Goal: Task Accomplishment & Management: Manage account settings

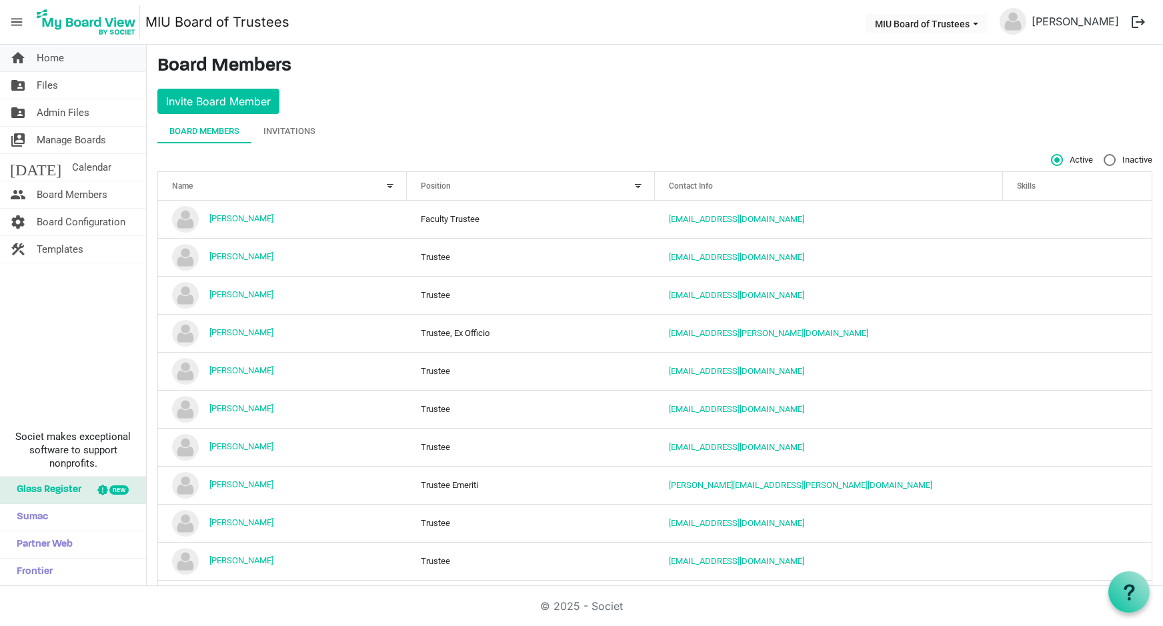
click at [55, 57] on span "Home" at bounding box center [50, 58] width 27 height 27
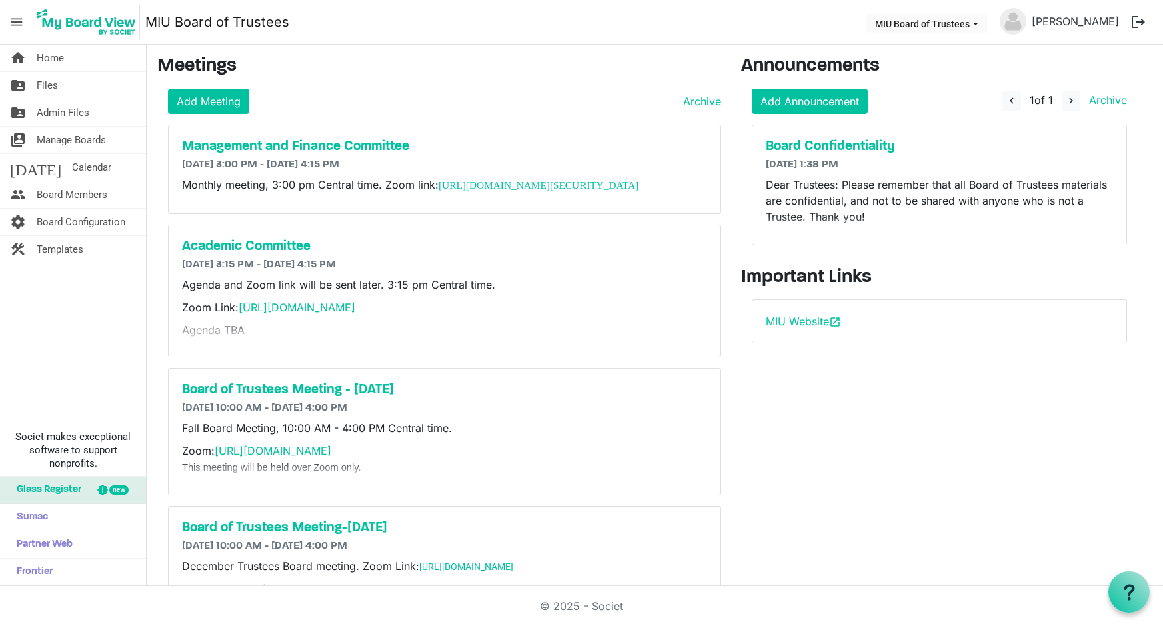
click at [1137, 22] on button "logout" at bounding box center [1138, 22] width 28 height 28
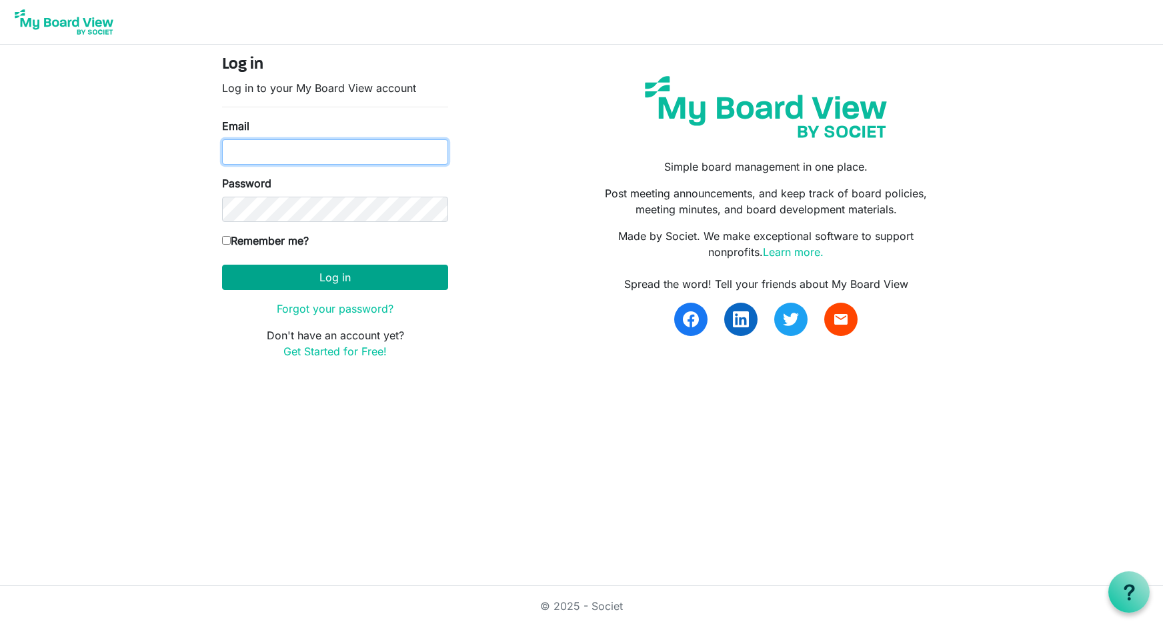
type input "[EMAIL_ADDRESS][DOMAIN_NAME]"
click at [343, 273] on button "Log in" at bounding box center [335, 277] width 226 height 25
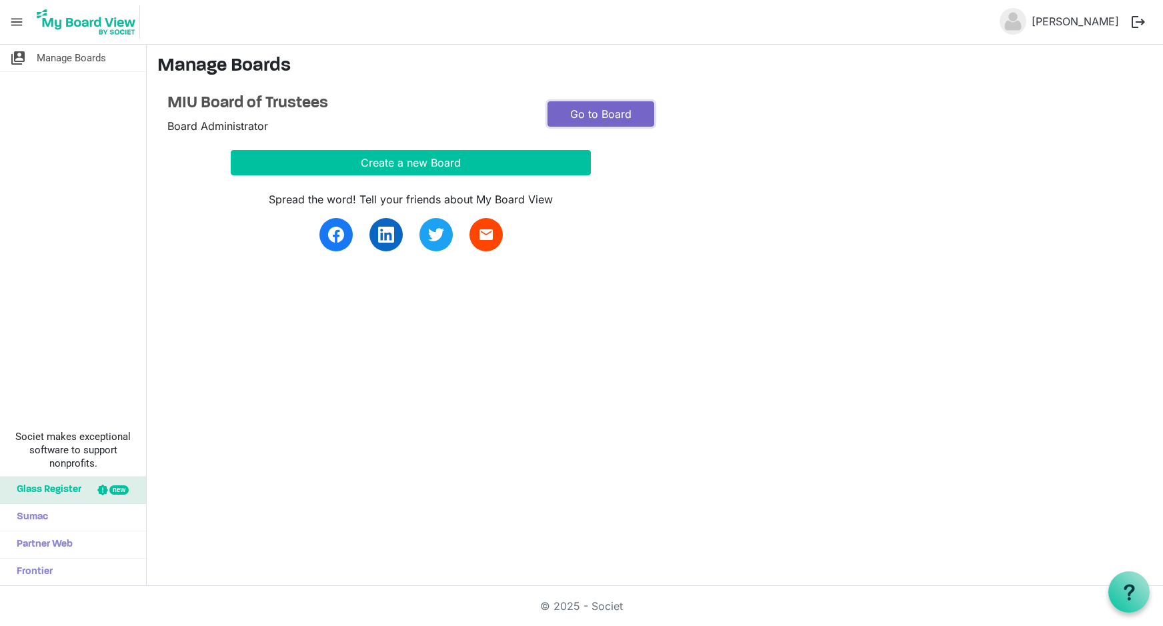
click at [565, 113] on link "Go to Board" at bounding box center [600, 113] width 107 height 25
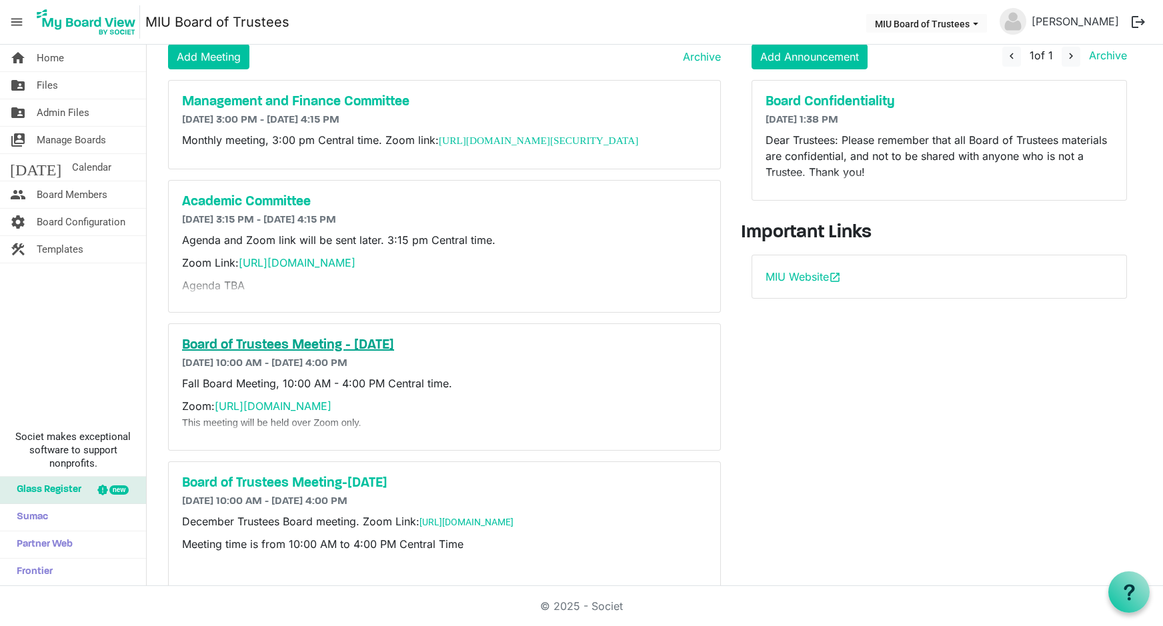
scroll to position [85, 0]
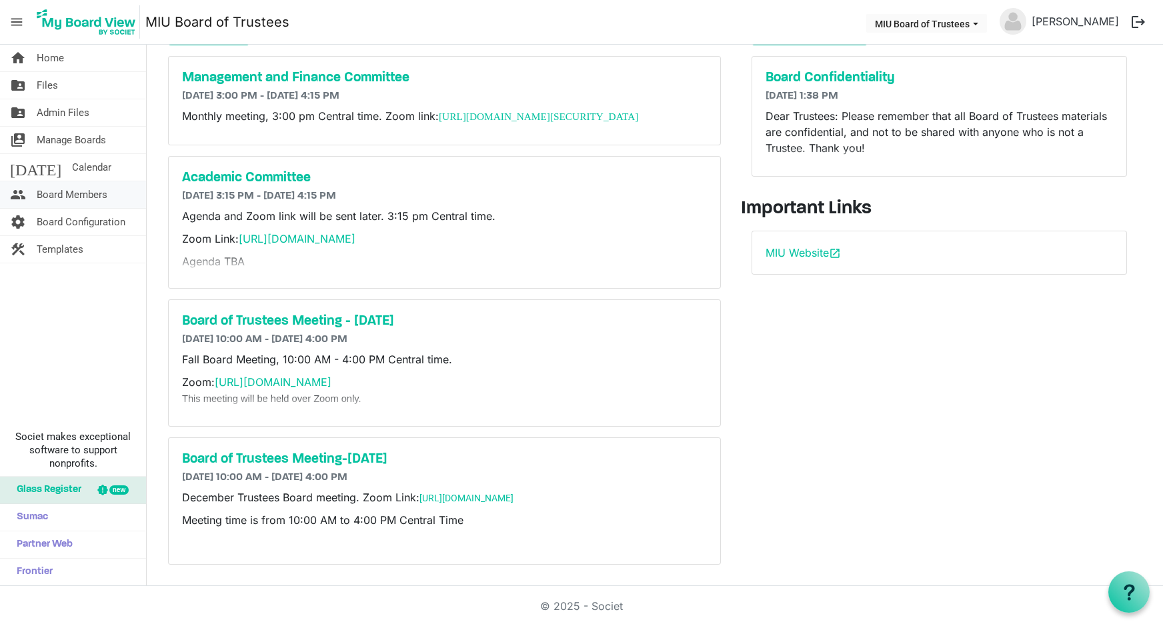
click at [78, 196] on span "Board Members" at bounding box center [72, 194] width 71 height 27
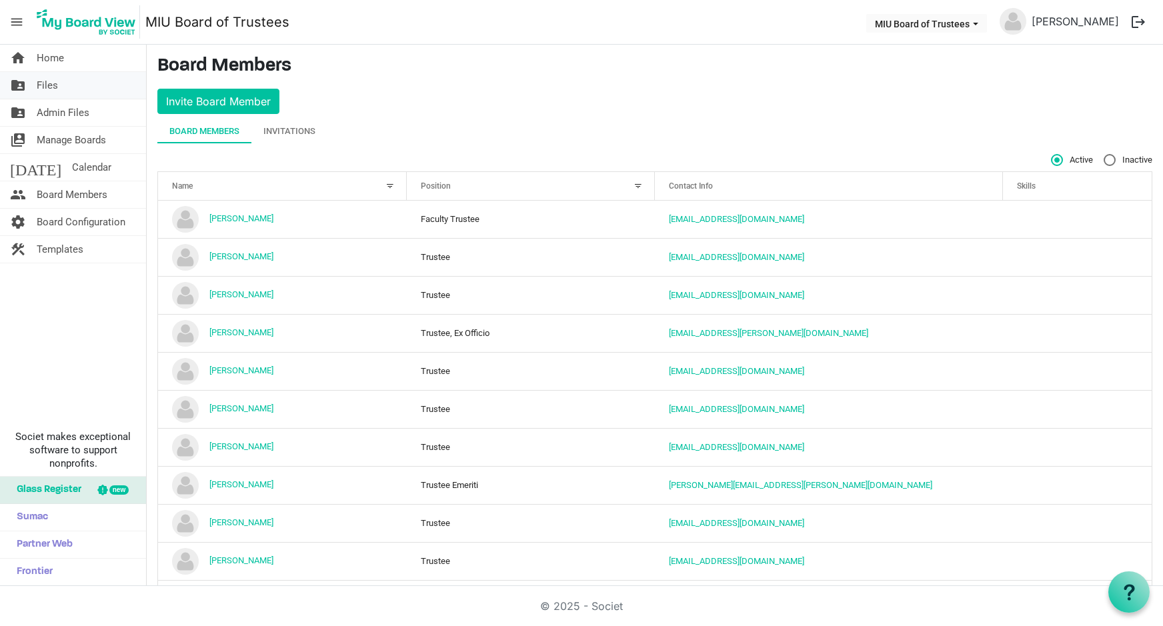
click at [52, 83] on span "Files" at bounding box center [47, 85] width 21 height 27
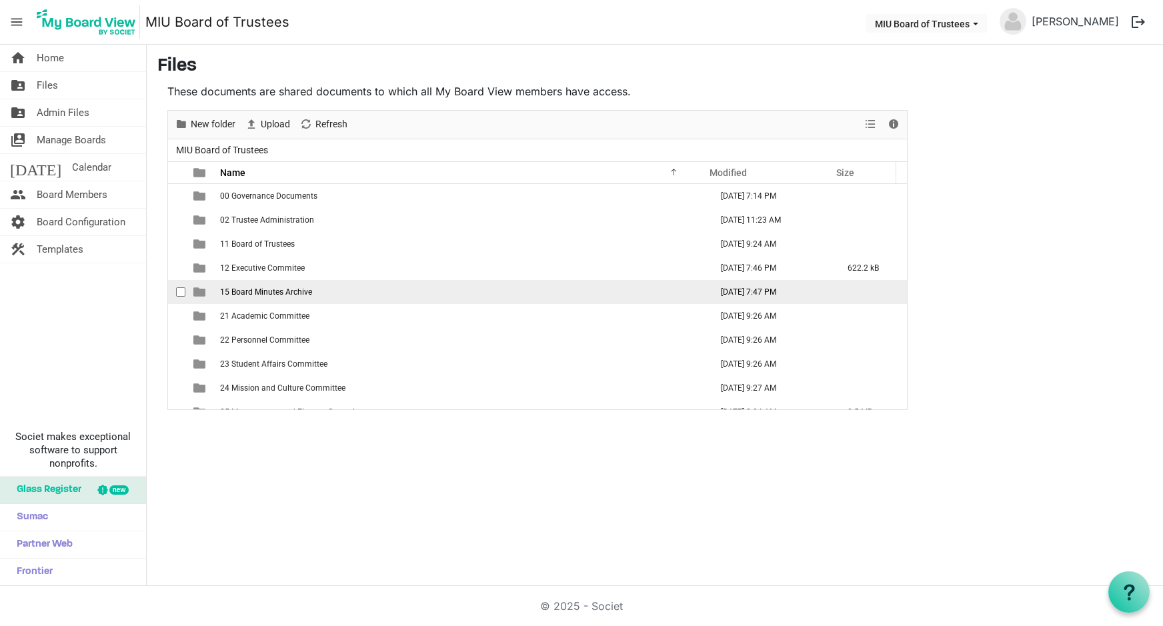
click at [287, 287] on span "15 Board Minutes Archive" at bounding box center [266, 291] width 92 height 9
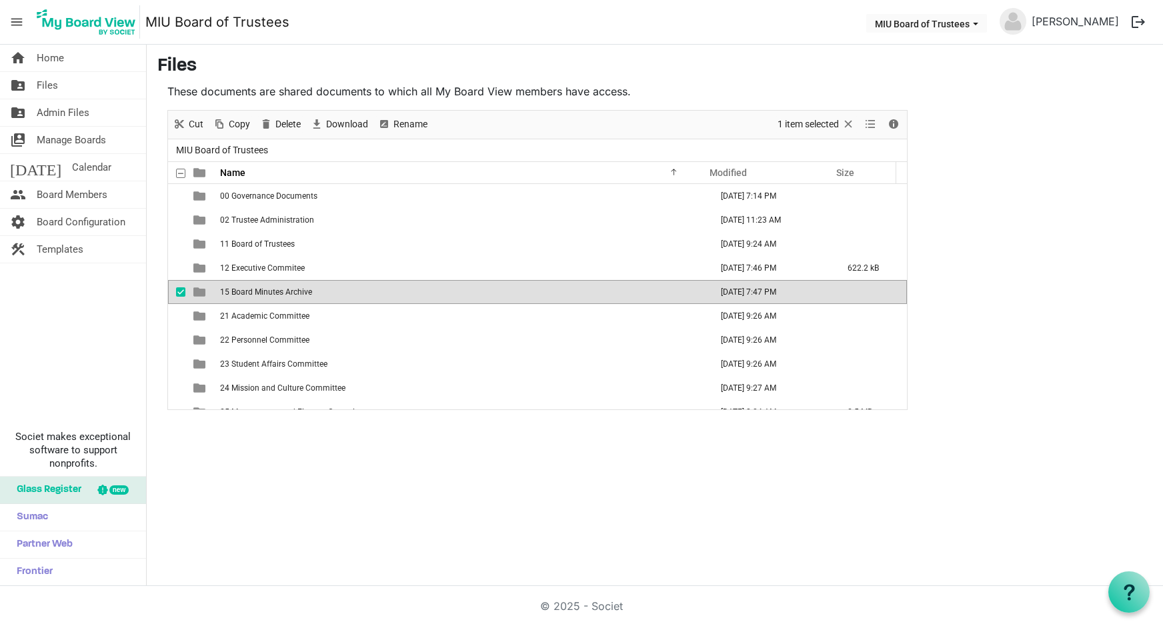
click at [286, 289] on span "15 Board Minutes Archive" at bounding box center [266, 291] width 92 height 9
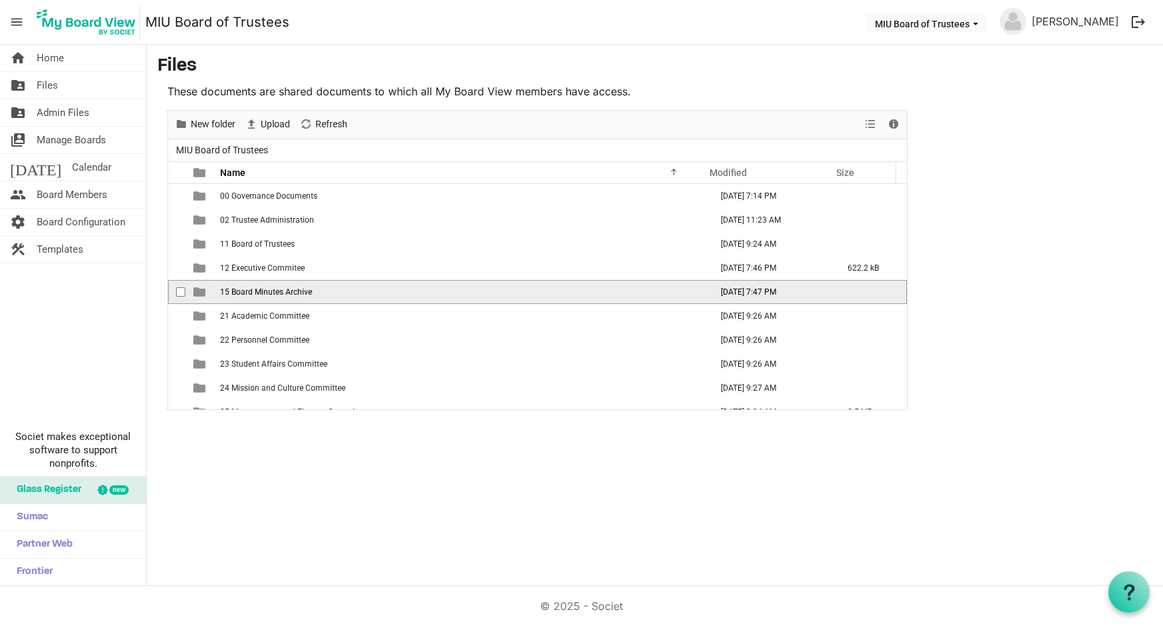
click at [286, 289] on span "15 Board Minutes Archive" at bounding box center [266, 291] width 92 height 9
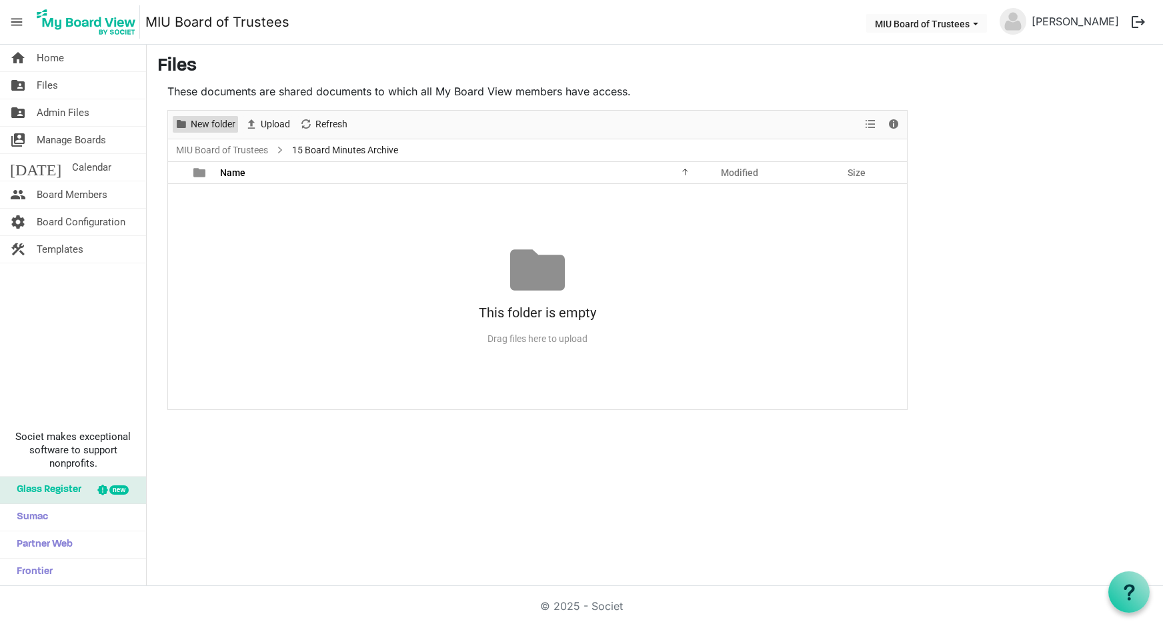
click at [213, 123] on span "New folder" at bounding box center [212, 124] width 47 height 17
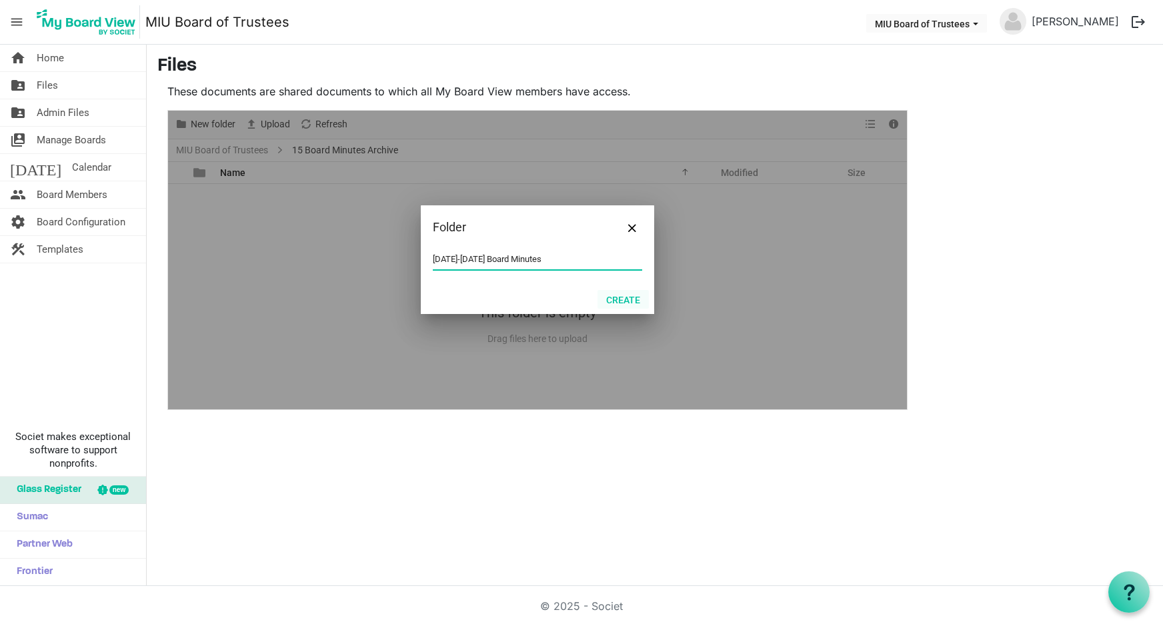
type input "[DATE]-[DATE] Board Minutes"
click at [626, 297] on button "Create" at bounding box center [622, 299] width 51 height 19
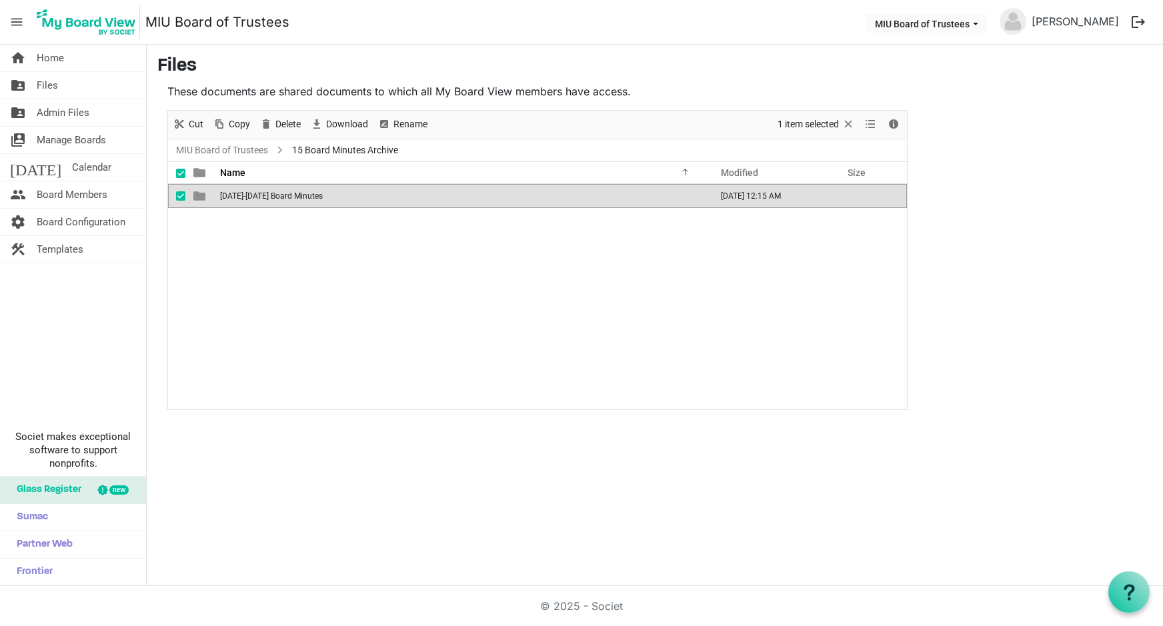
click at [305, 252] on div "1971-1975 Board Minutes September 15, 2025 12:15 AM" at bounding box center [537, 296] width 739 height 225
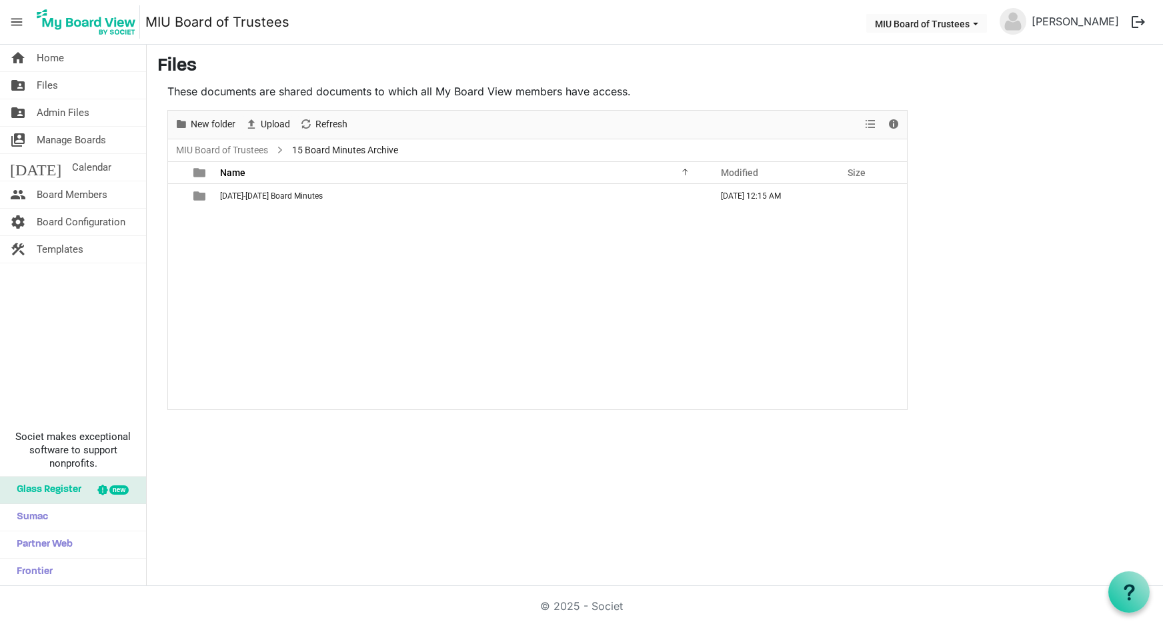
click at [1045, 258] on main "Files These documents are shared documents to which all My Board View members h…" at bounding box center [655, 233] width 1016 height 376
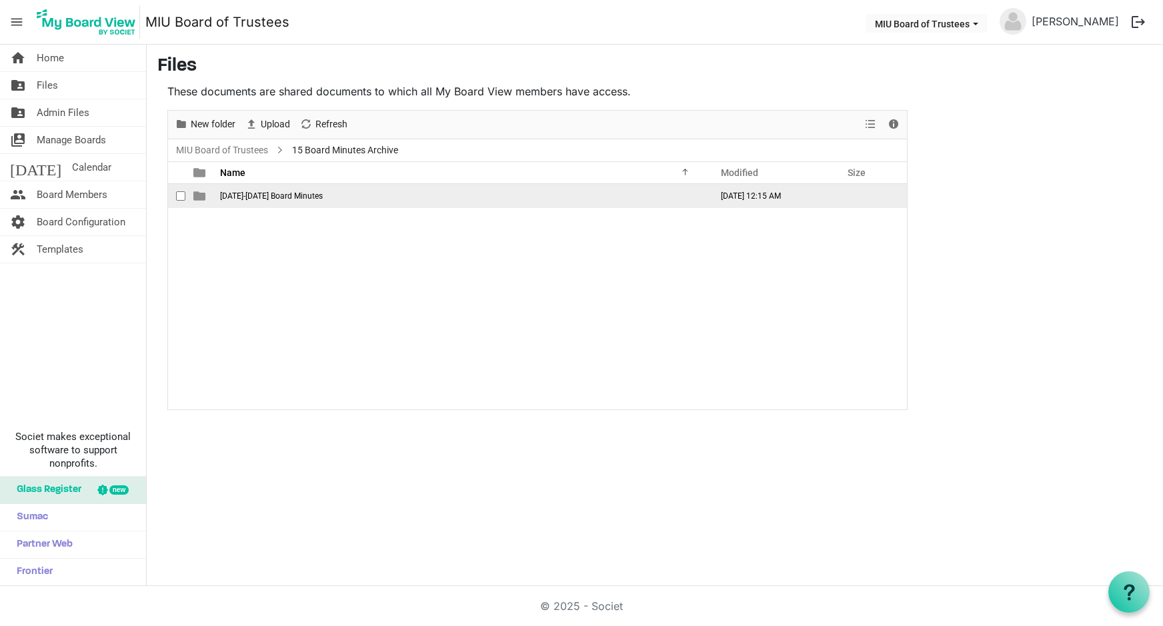
click at [239, 192] on span "[DATE]-[DATE] Board Minutes" at bounding box center [271, 195] width 103 height 9
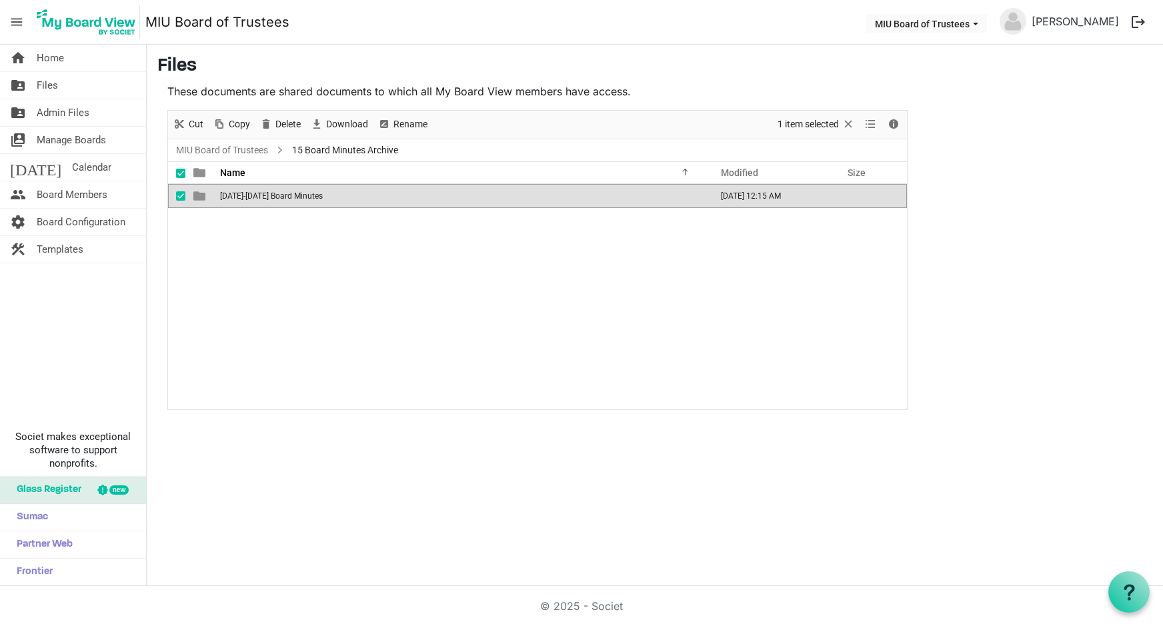
click at [239, 192] on span "1971-1975 Board Minutes" at bounding box center [271, 195] width 103 height 9
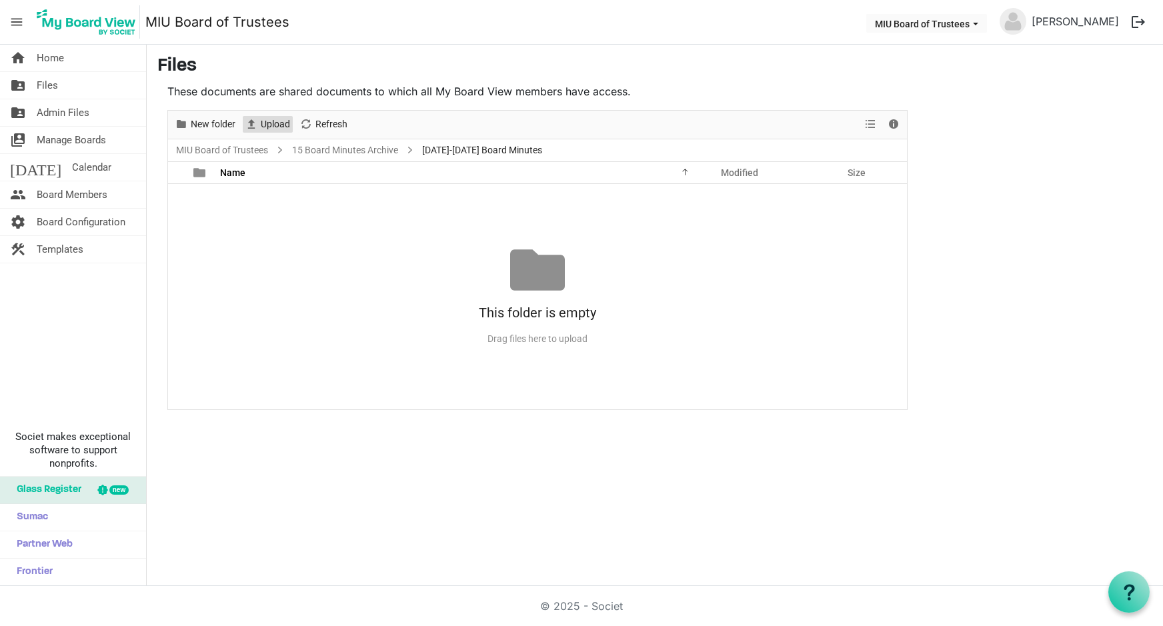
click at [274, 123] on span "Upload" at bounding box center [275, 124] width 32 height 17
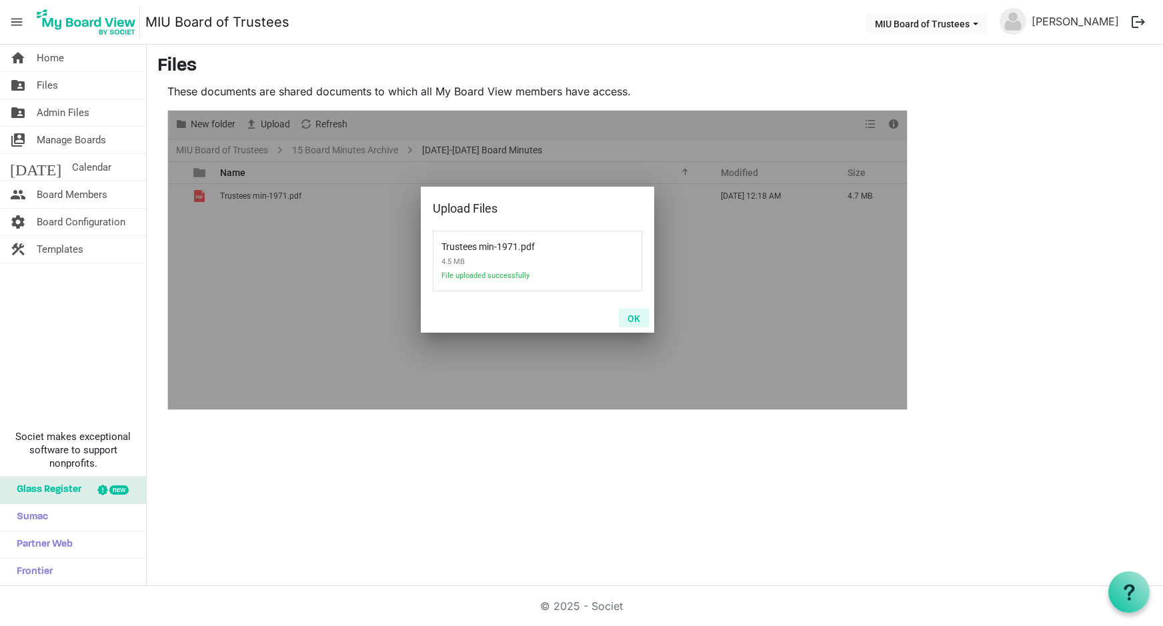
click at [633, 317] on button "OK" at bounding box center [634, 318] width 30 height 19
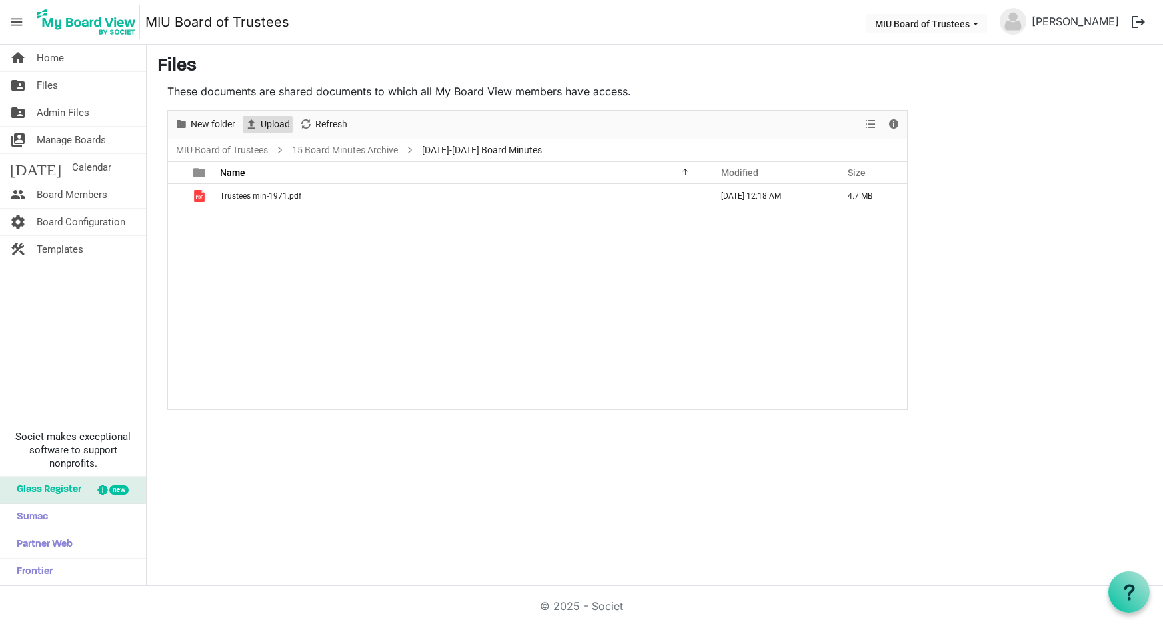
click at [269, 123] on span "Upload" at bounding box center [275, 124] width 32 height 17
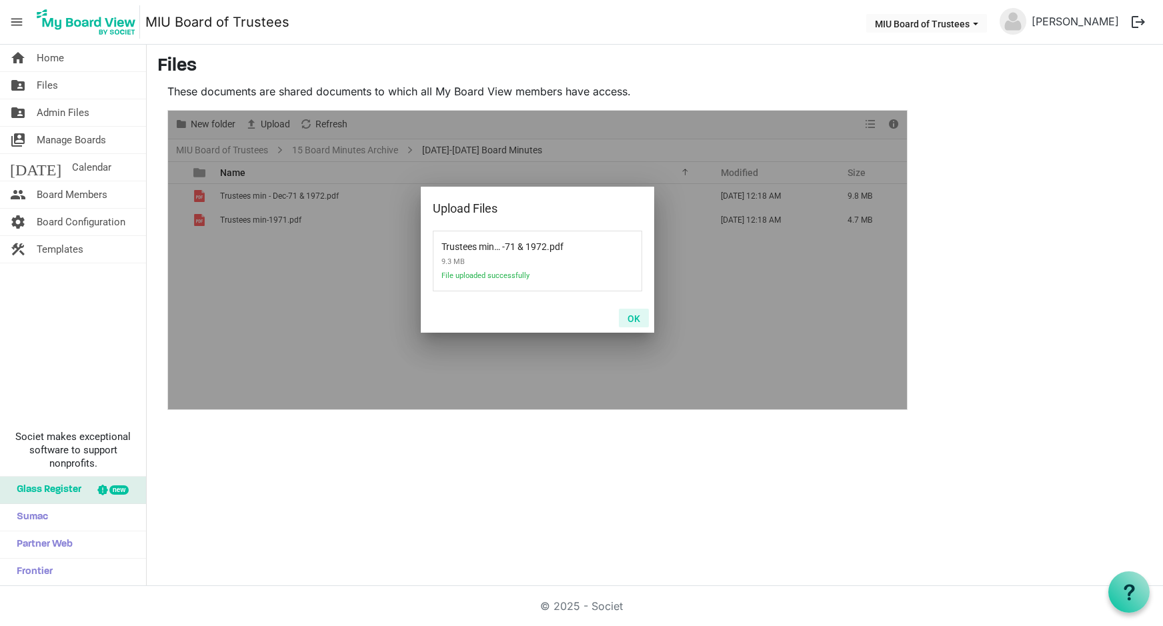
click at [630, 316] on button "OK" at bounding box center [634, 318] width 30 height 19
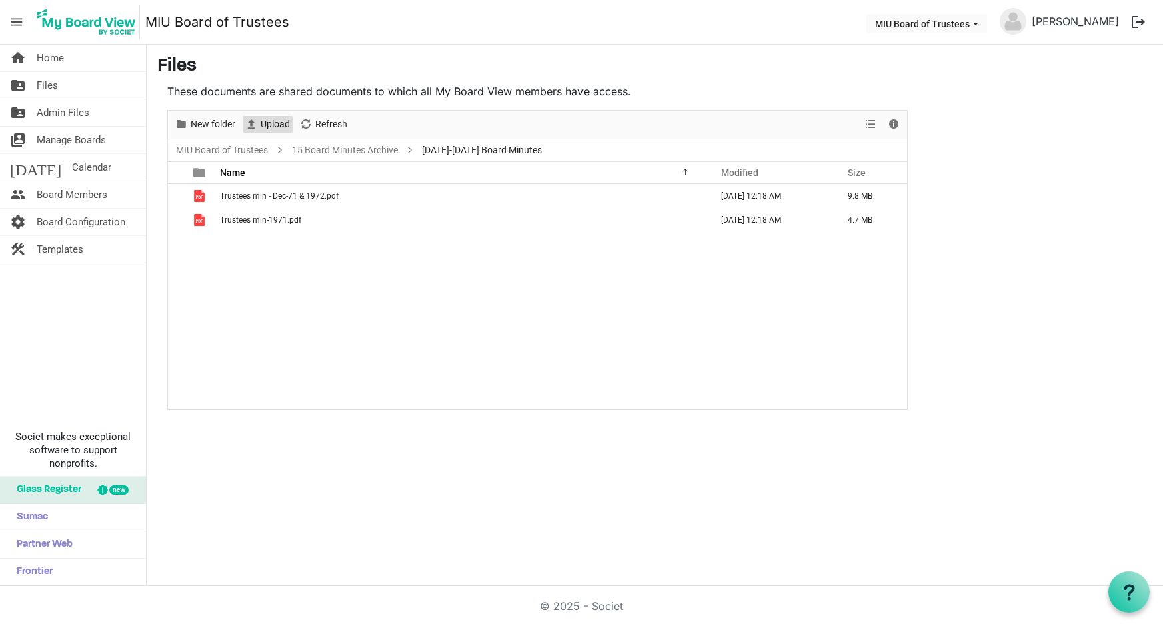
click at [275, 123] on span "Upload" at bounding box center [275, 124] width 32 height 17
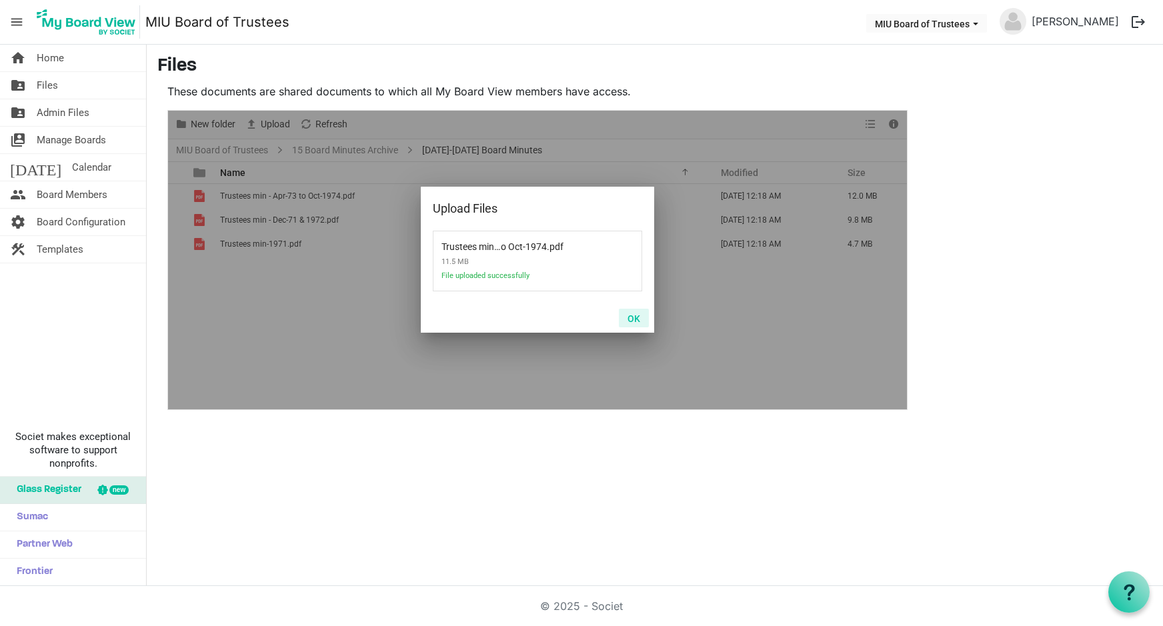
click at [633, 316] on button "OK" at bounding box center [634, 318] width 30 height 19
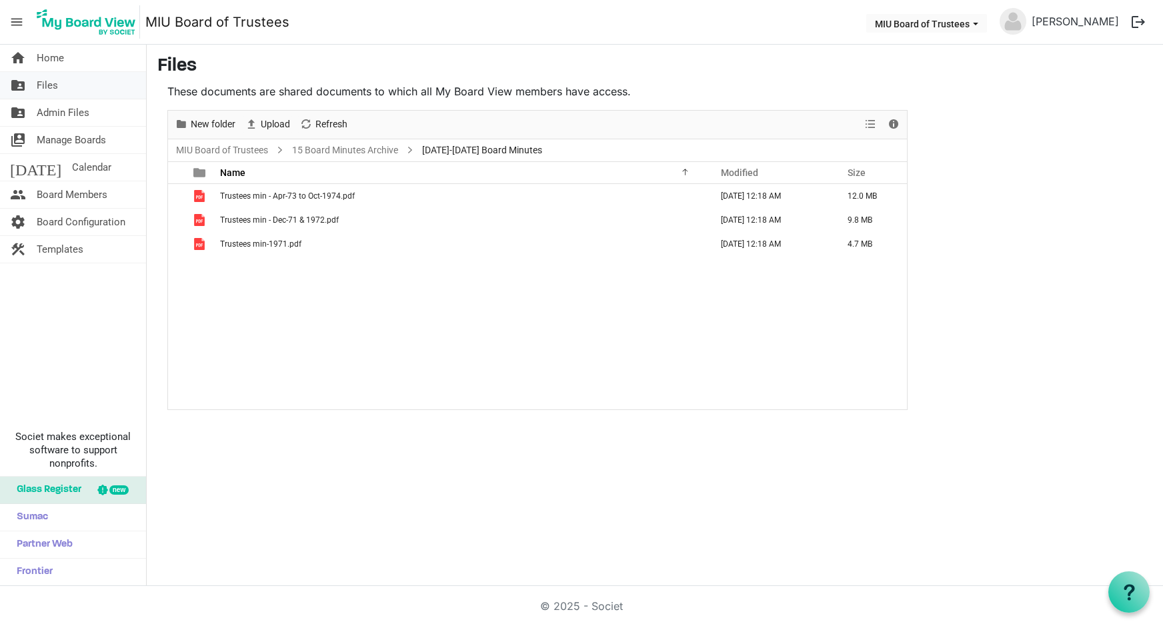
click at [53, 86] on span "Files" at bounding box center [47, 85] width 21 height 27
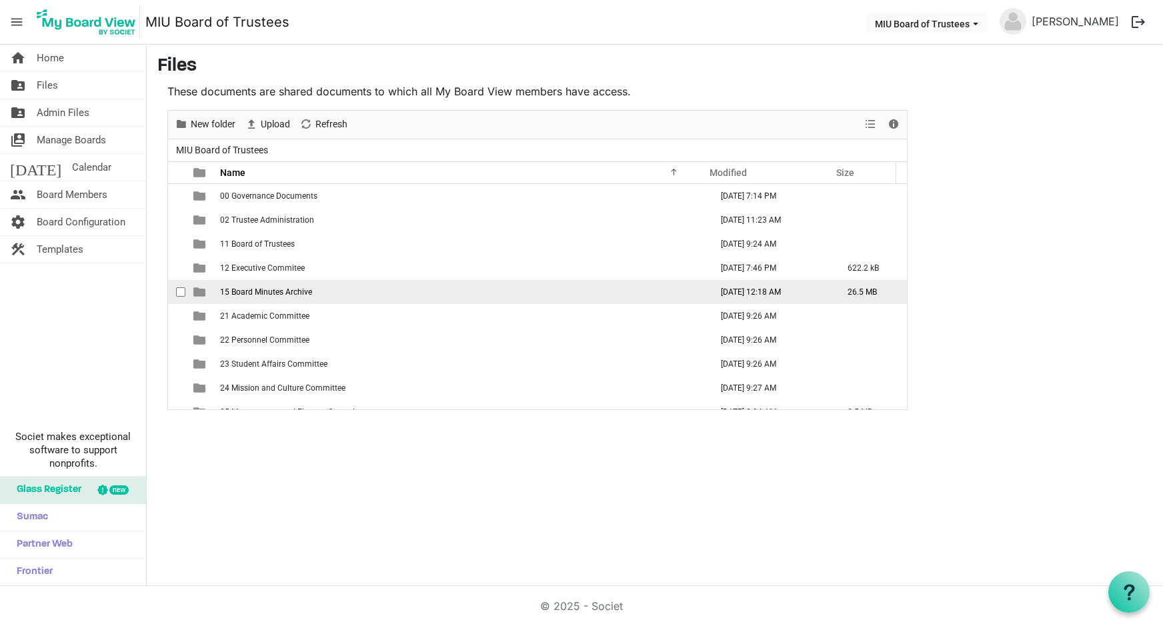
click at [239, 289] on span "15 Board Minutes Archive" at bounding box center [266, 291] width 92 height 9
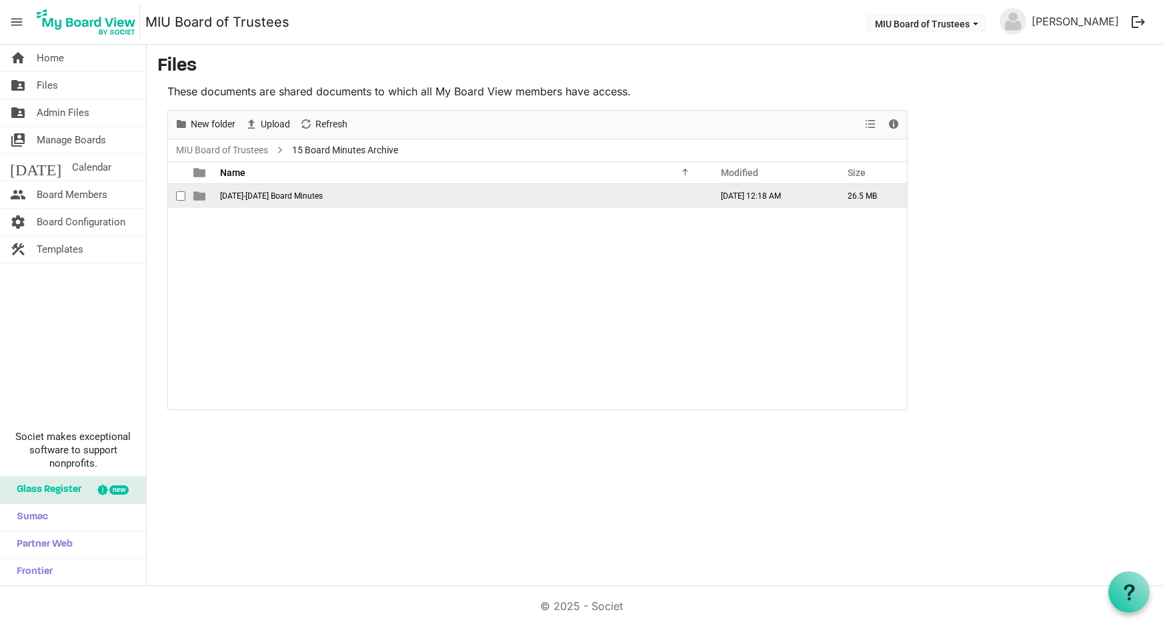
click at [203, 195] on span "is template cell column header type" at bounding box center [199, 196] width 12 height 12
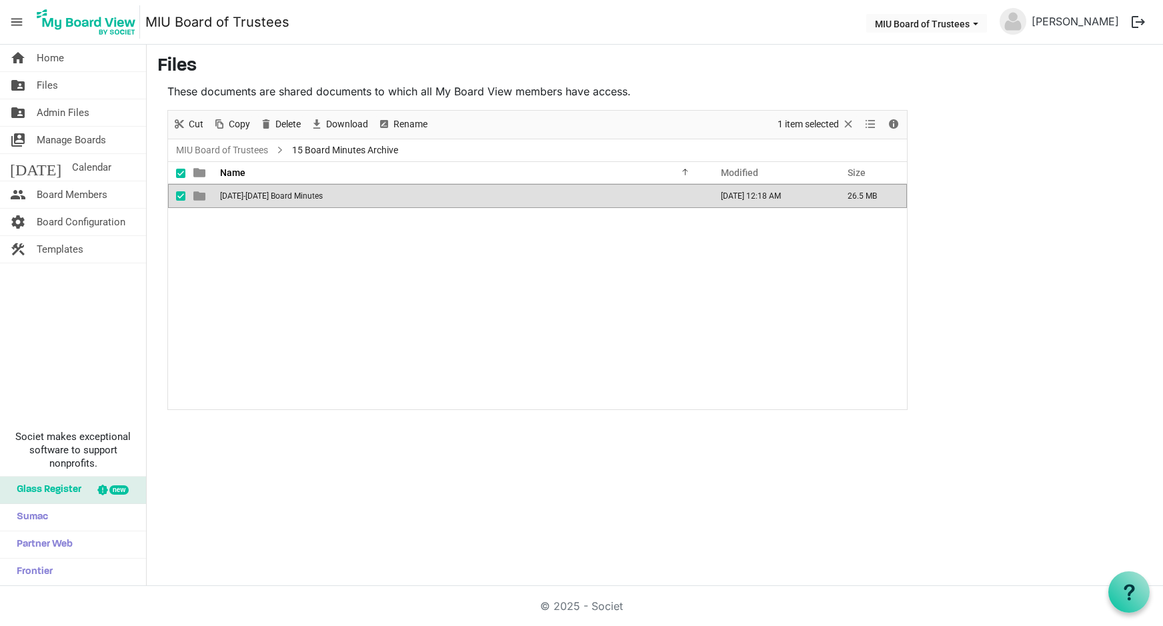
click at [203, 195] on span "is template cell column header type" at bounding box center [199, 196] width 12 height 12
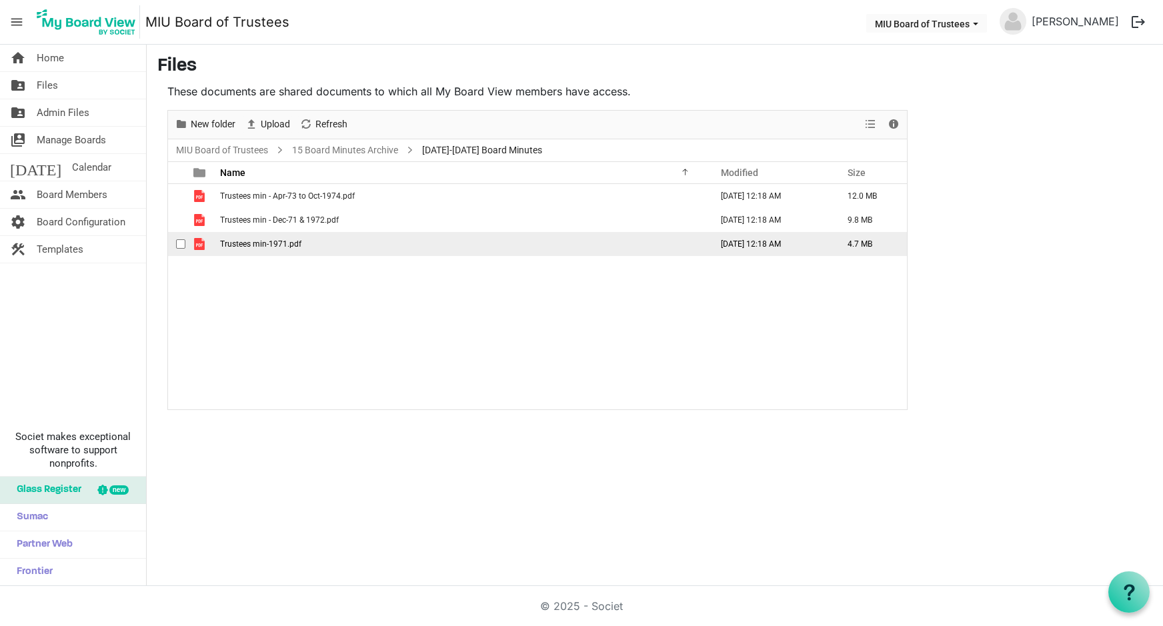
click at [274, 241] on span "Trustees min-1971.pdf" at bounding box center [260, 243] width 81 height 9
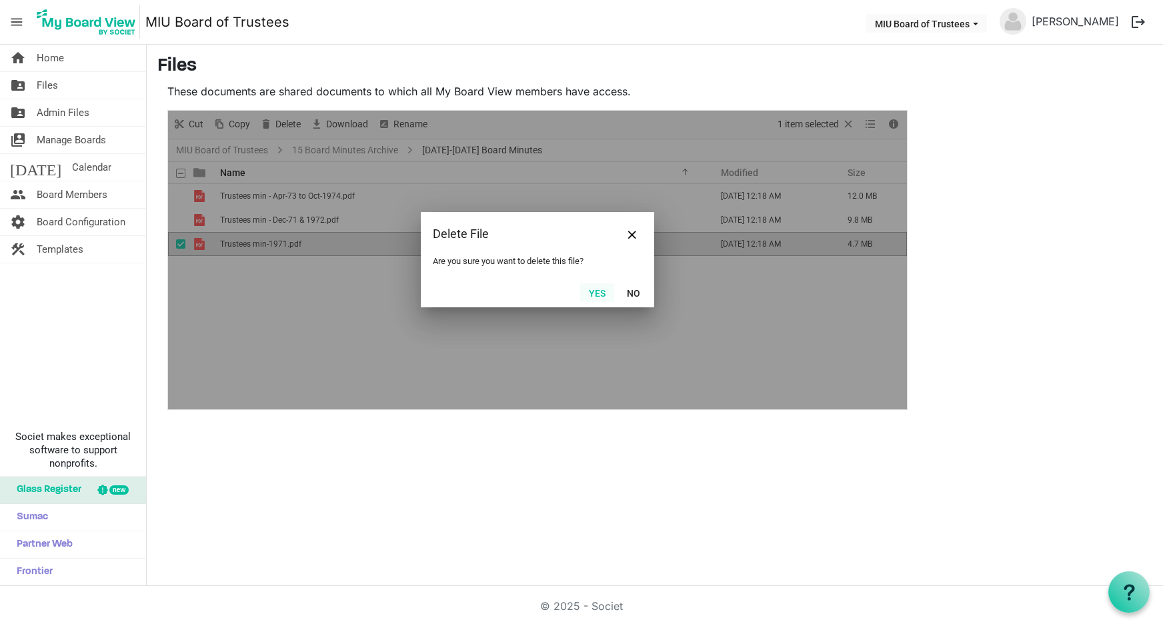
click at [600, 293] on button "Yes" at bounding box center [597, 292] width 34 height 19
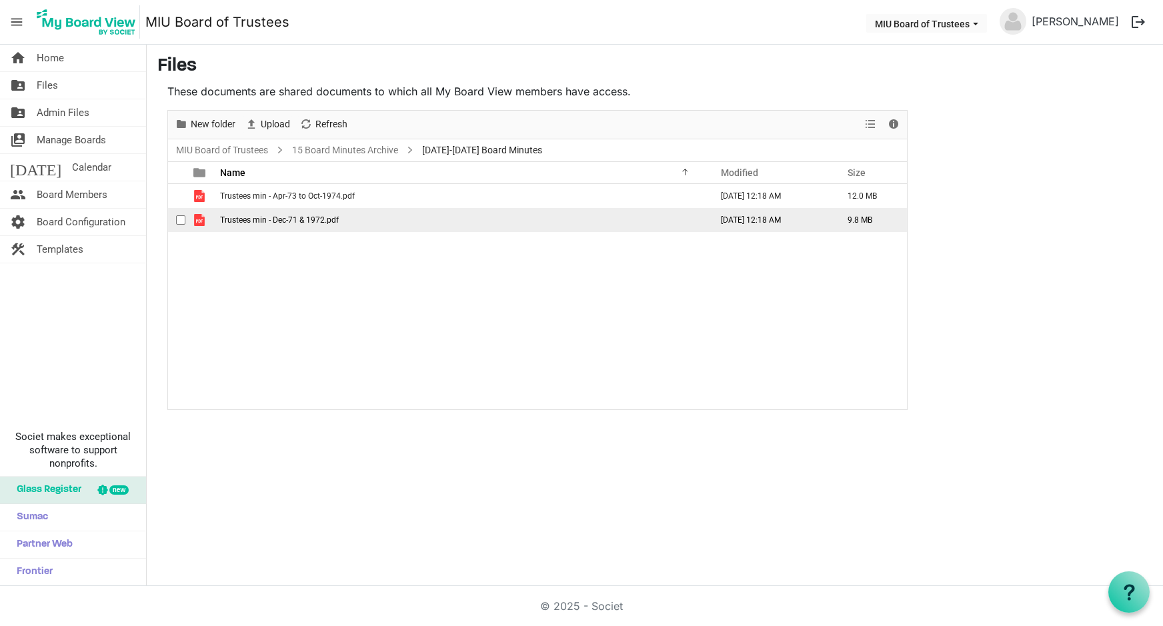
click at [279, 215] on span "Trustees min - Dec-71 & 1972.pdf" at bounding box center [279, 219] width 119 height 9
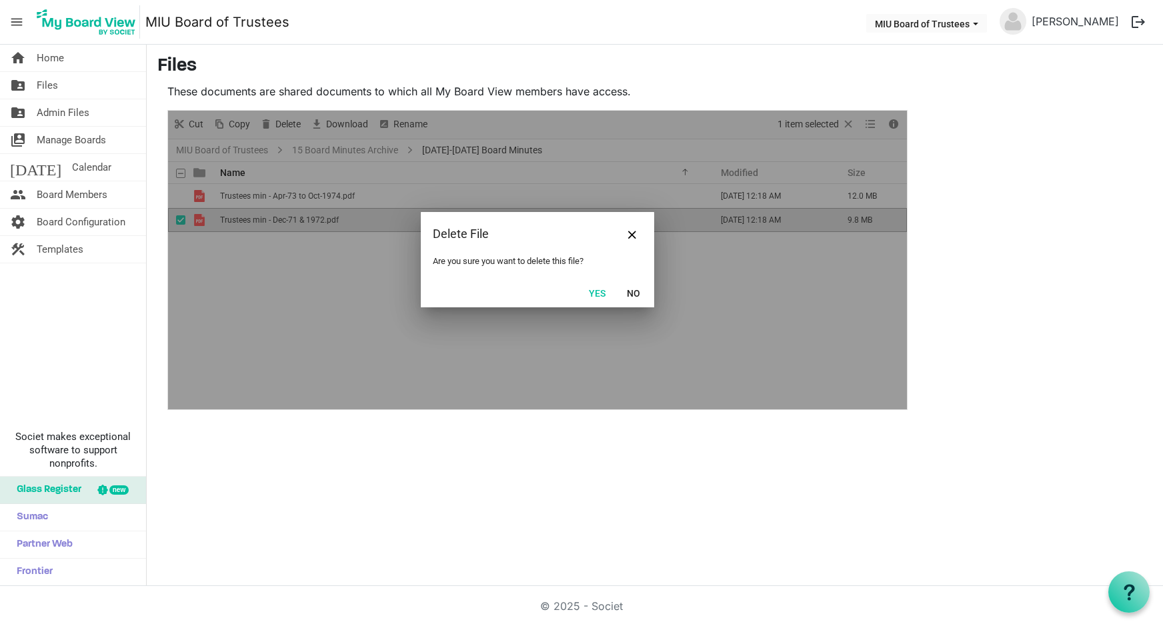
drag, startPoint x: 591, startPoint y: 292, endPoint x: 583, endPoint y: 291, distance: 8.0
click at [591, 293] on button "Yes" at bounding box center [597, 292] width 34 height 19
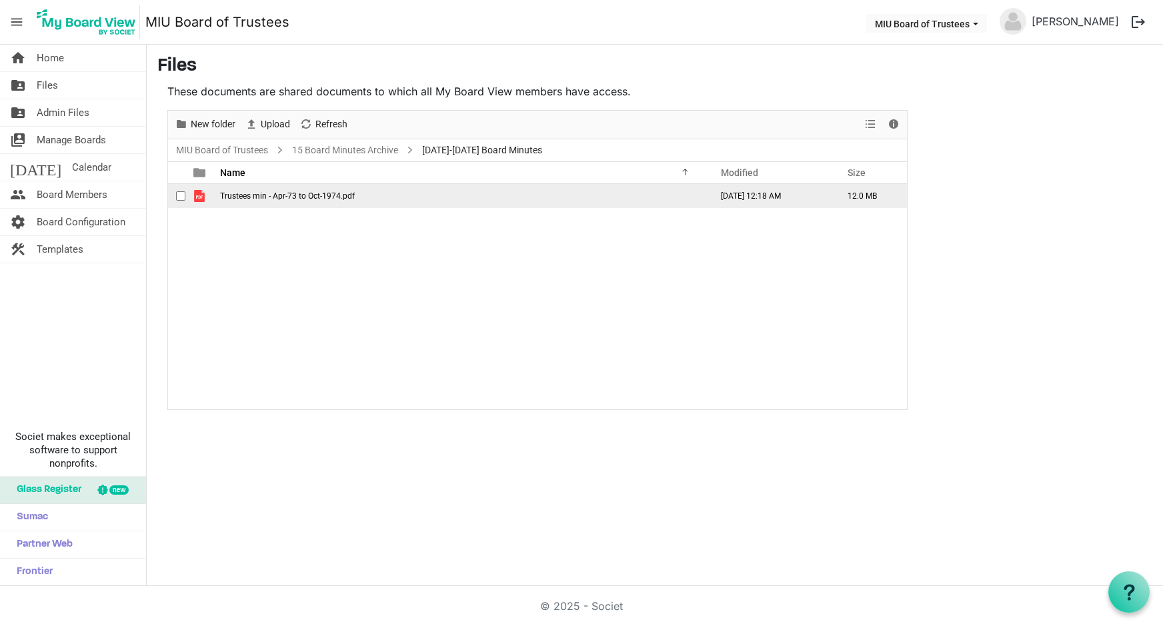
click at [325, 198] on span "Trustees min - Apr-73 to Oct-1974.pdf" at bounding box center [287, 195] width 135 height 9
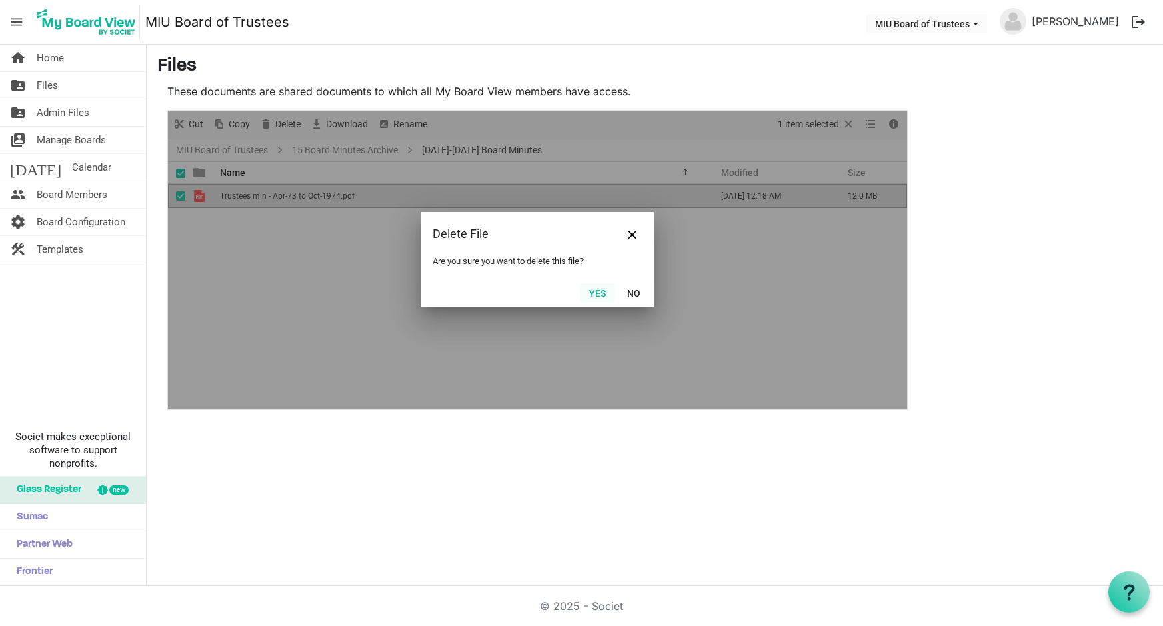
click at [597, 290] on button "Yes" at bounding box center [597, 292] width 34 height 19
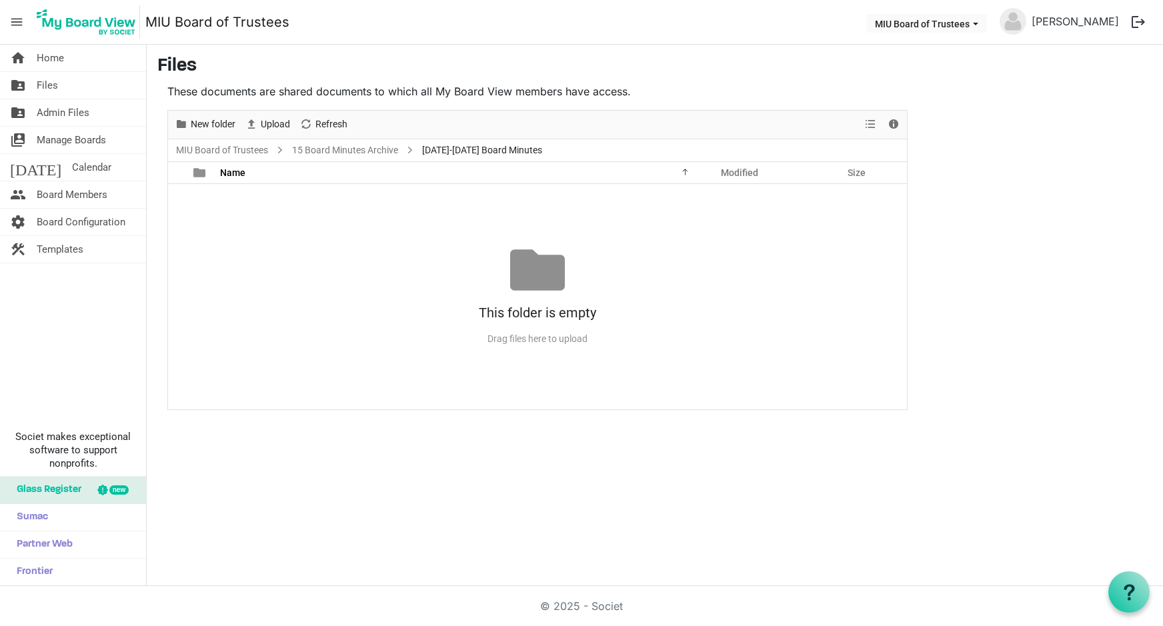
click at [249, 259] on div "This folder is empty Drag files here to upload" at bounding box center [537, 296] width 739 height 107
click at [269, 123] on span "Upload" at bounding box center [275, 124] width 32 height 17
click at [263, 123] on span "Upload" at bounding box center [275, 124] width 32 height 17
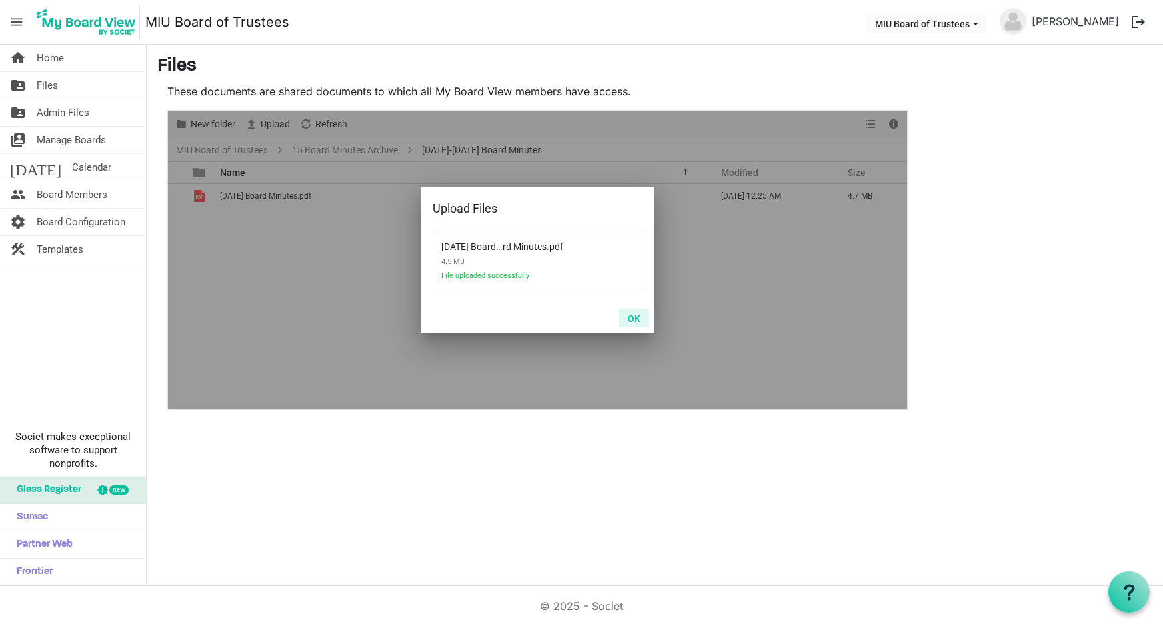
click at [633, 319] on button "OK" at bounding box center [634, 318] width 30 height 19
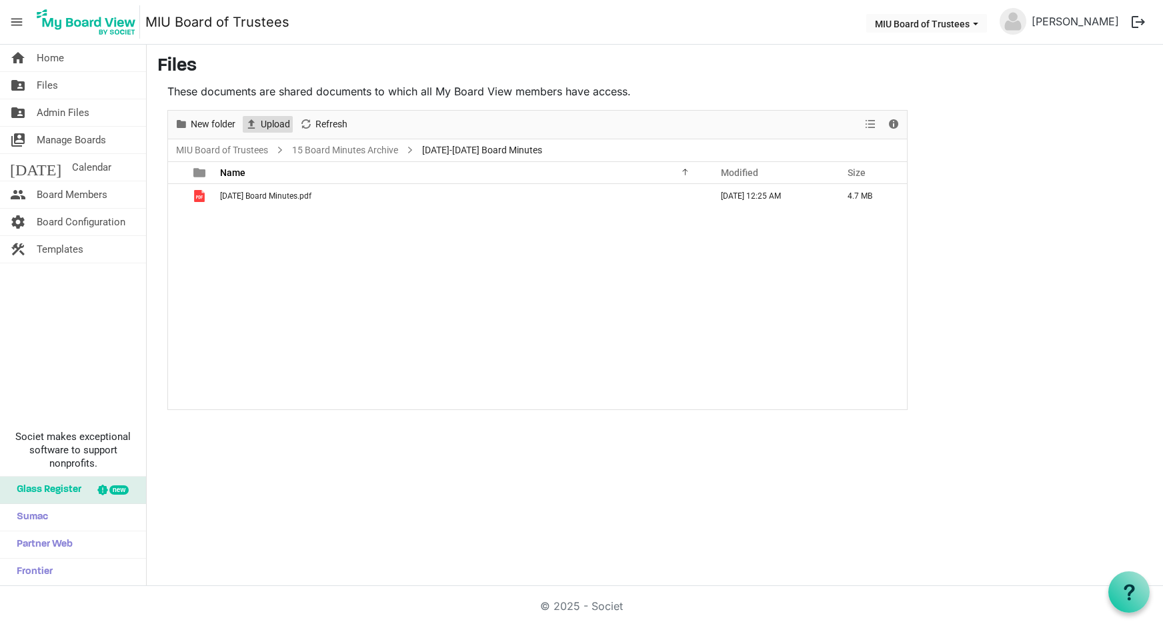
click at [271, 121] on span "Upload" at bounding box center [275, 124] width 32 height 17
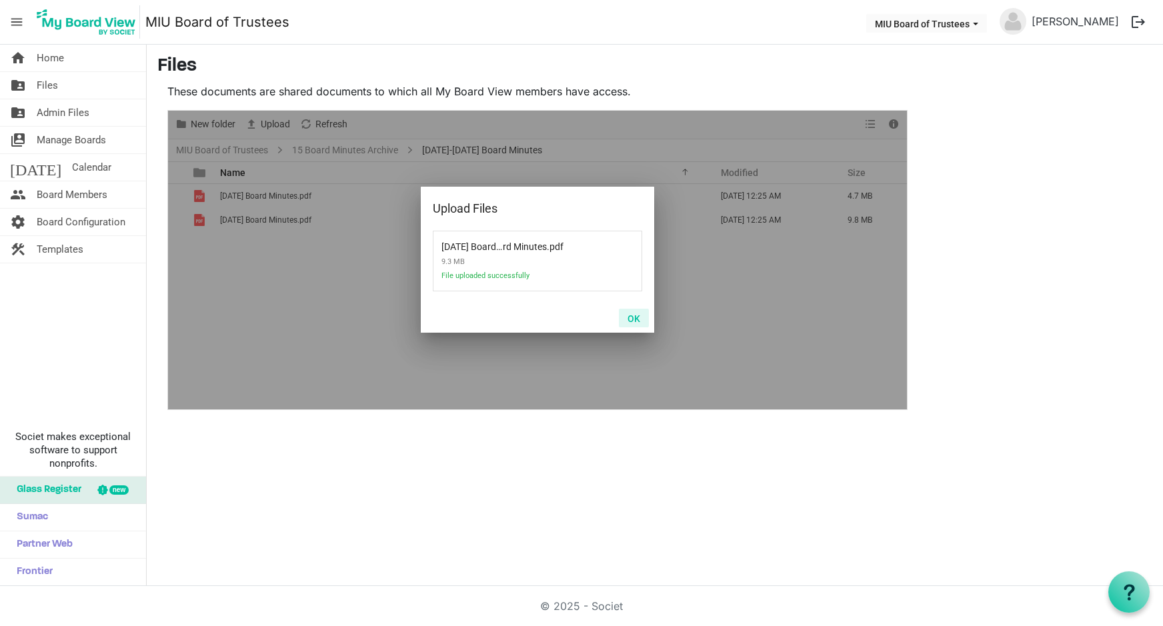
click at [633, 317] on button "OK" at bounding box center [634, 318] width 30 height 19
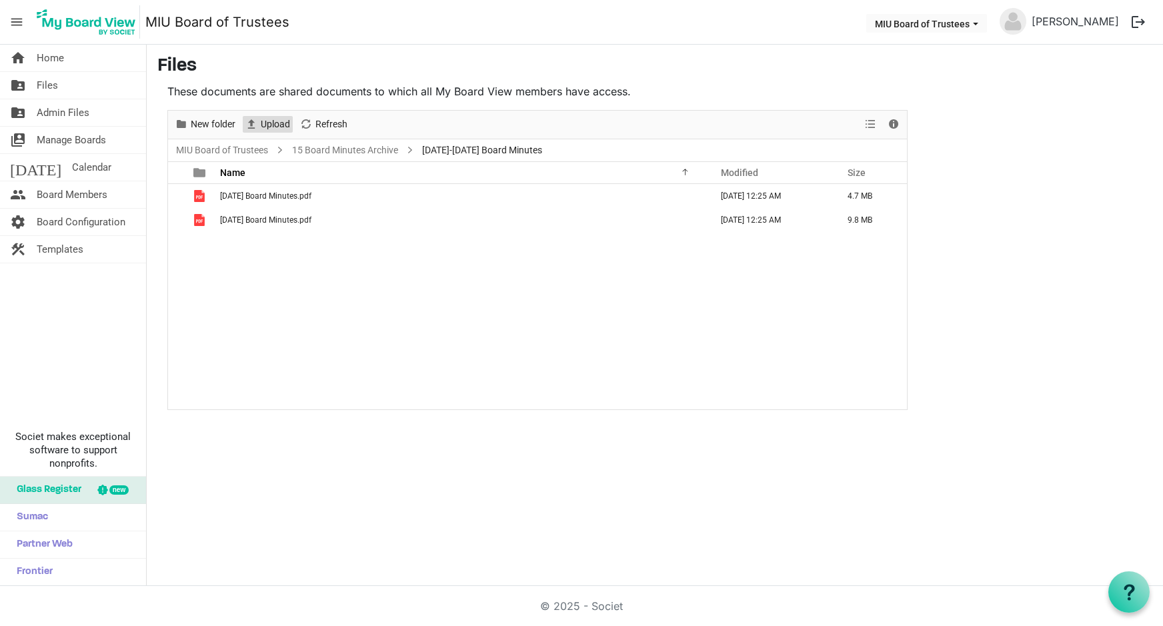
click at [269, 123] on span "Upload" at bounding box center [275, 124] width 32 height 17
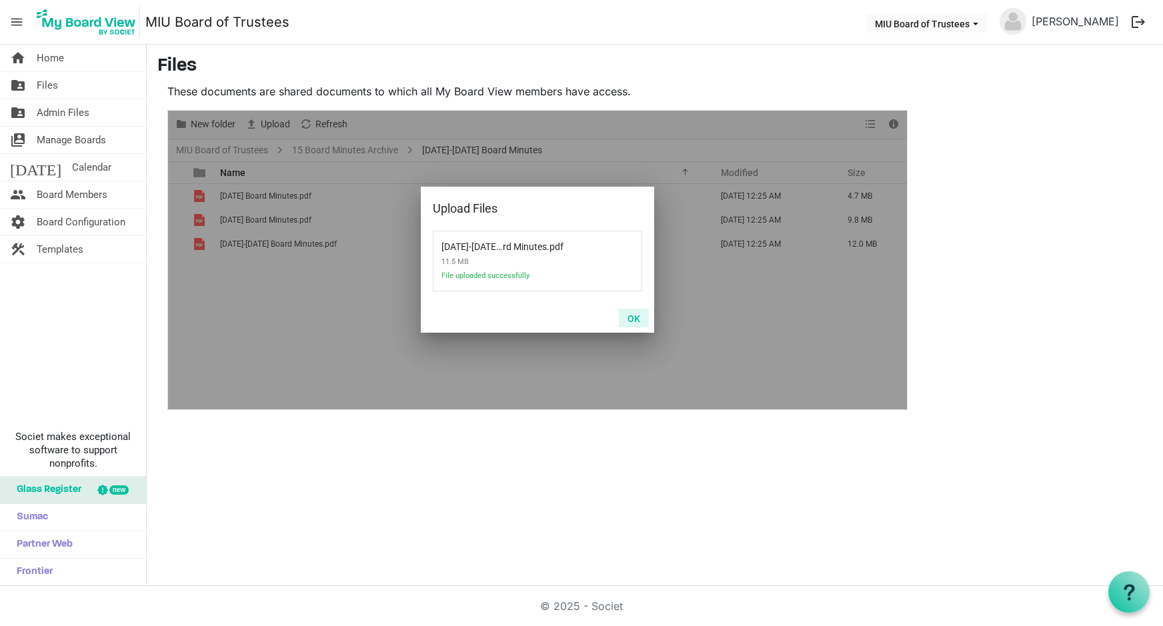
click at [633, 317] on button "OK" at bounding box center [634, 318] width 30 height 19
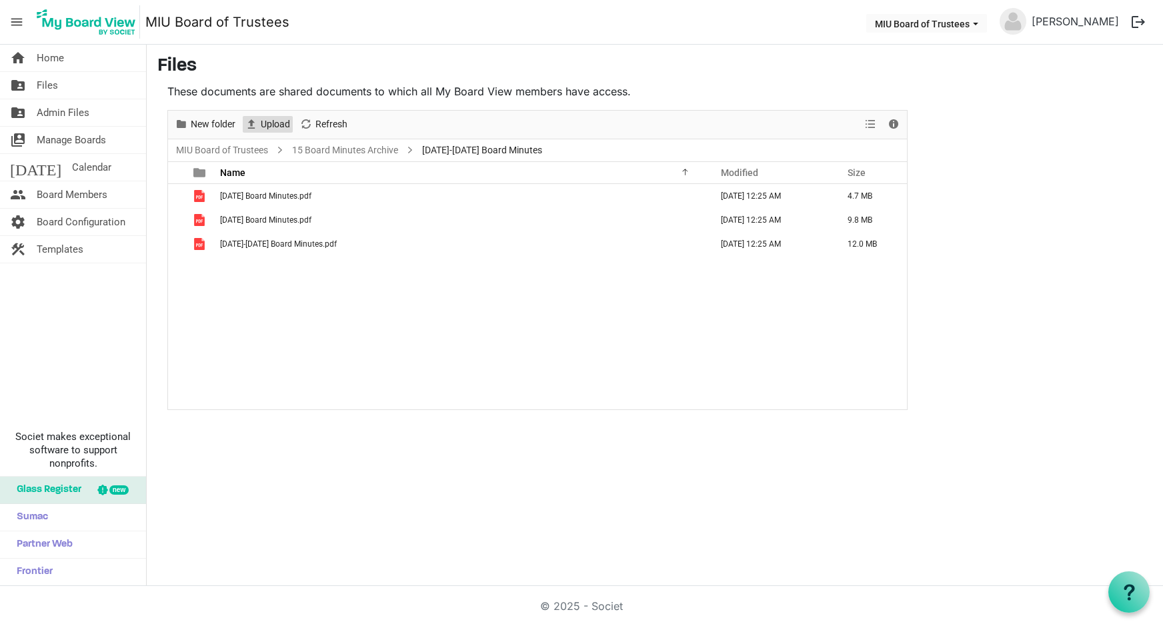
click at [260, 119] on span "Upload" at bounding box center [275, 124] width 32 height 17
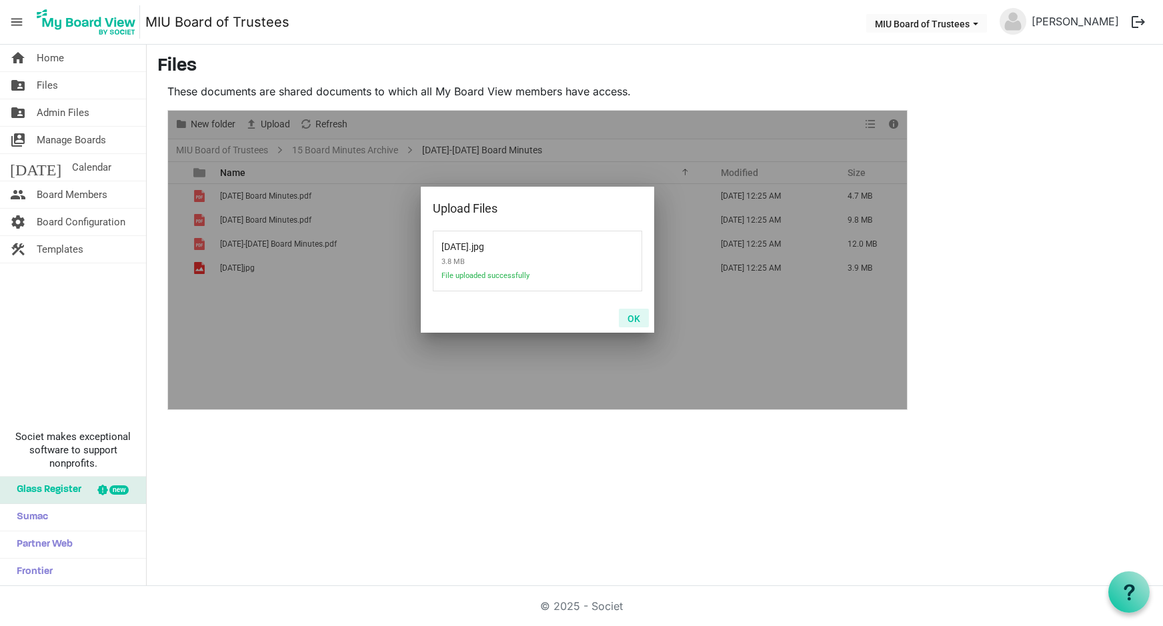
click at [639, 320] on button "OK" at bounding box center [634, 318] width 30 height 19
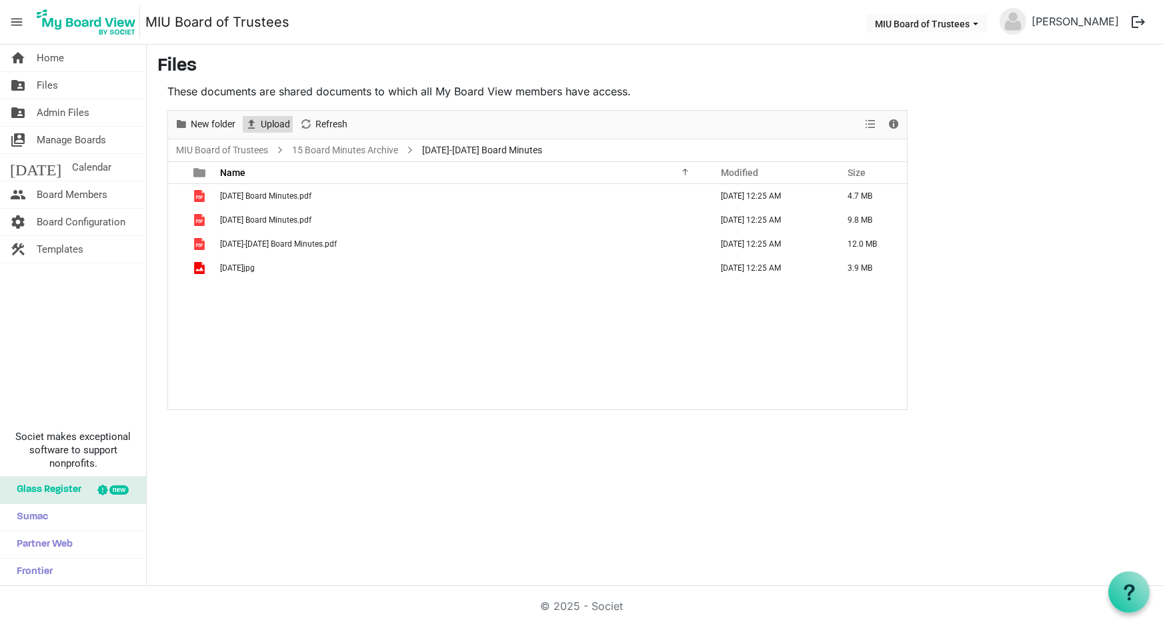
click at [275, 119] on span "Upload" at bounding box center [275, 124] width 32 height 17
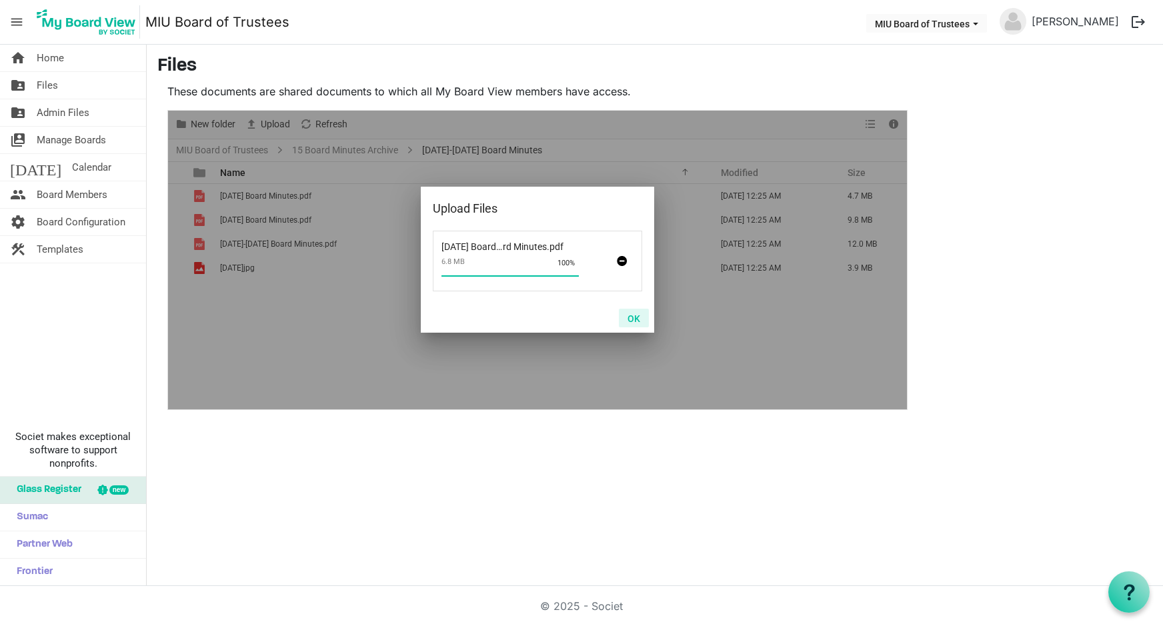
drag, startPoint x: 635, startPoint y: 316, endPoint x: 585, endPoint y: 291, distance: 55.8
click at [633, 316] on button "OK" at bounding box center [634, 318] width 30 height 19
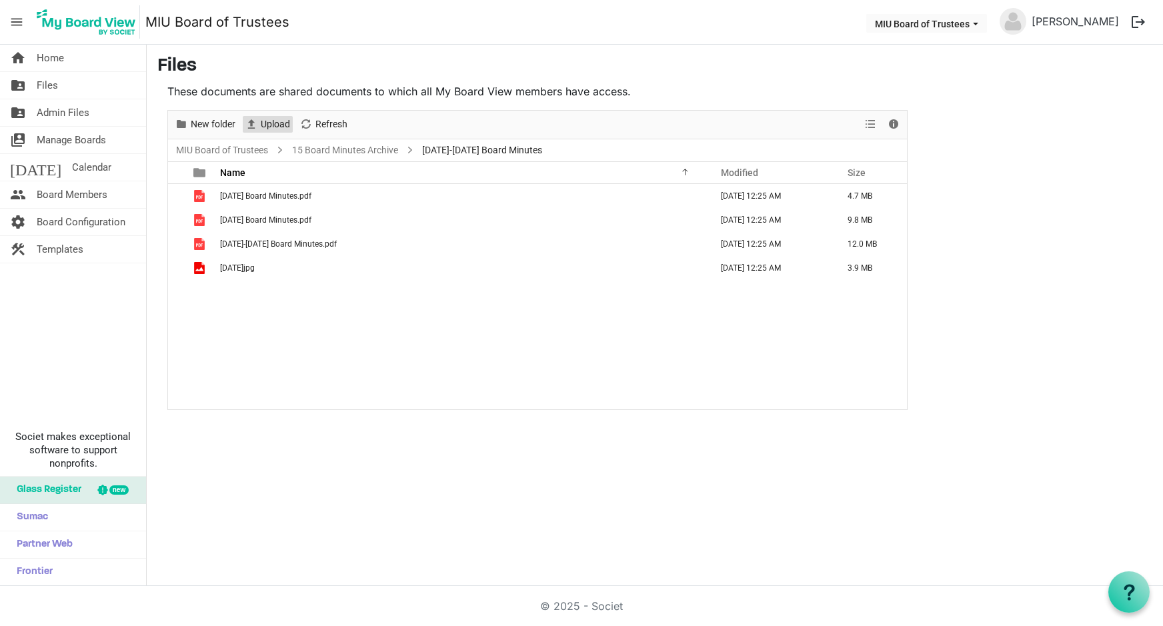
click at [261, 124] on span "Upload" at bounding box center [275, 124] width 32 height 17
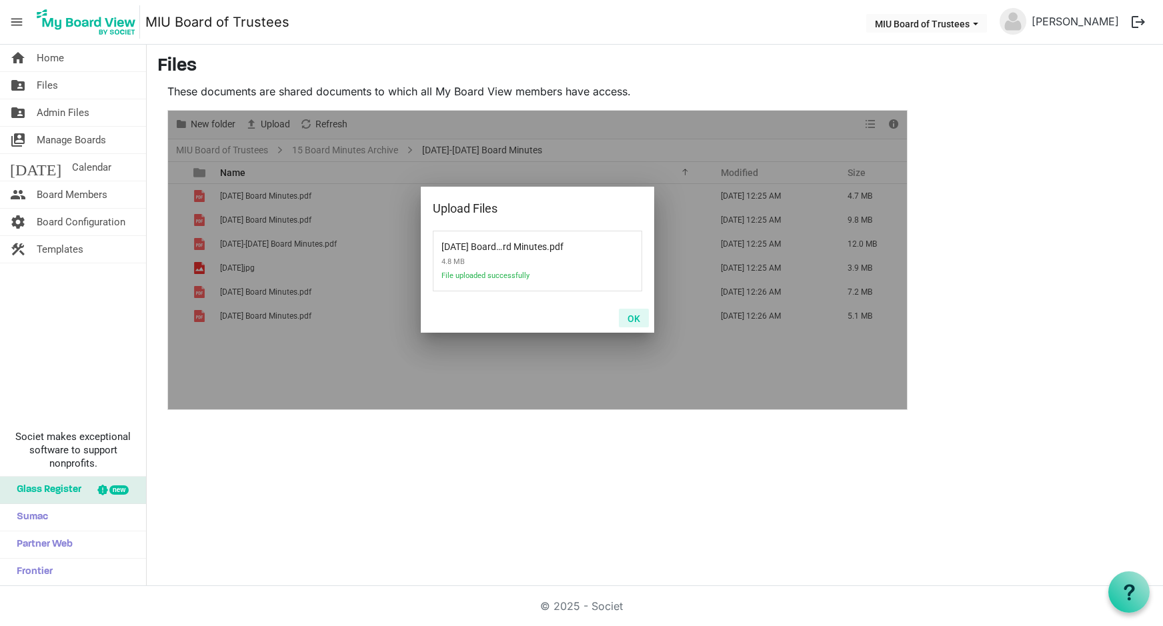
click at [633, 317] on button "OK" at bounding box center [634, 318] width 30 height 19
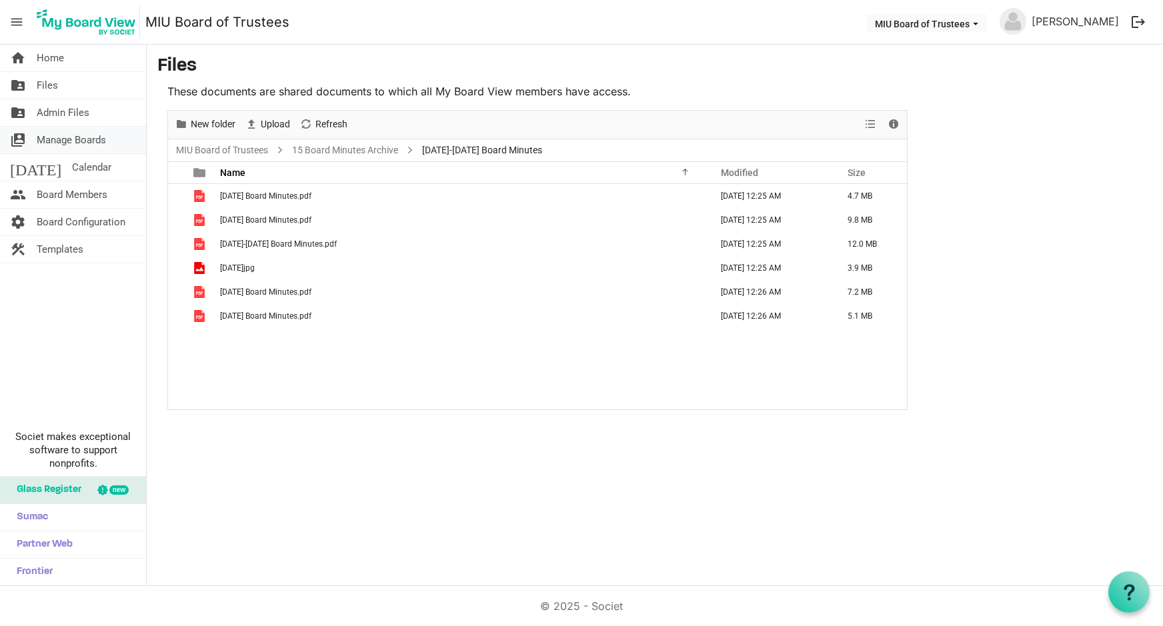
click at [48, 136] on span "Manage Boards" at bounding box center [71, 140] width 69 height 27
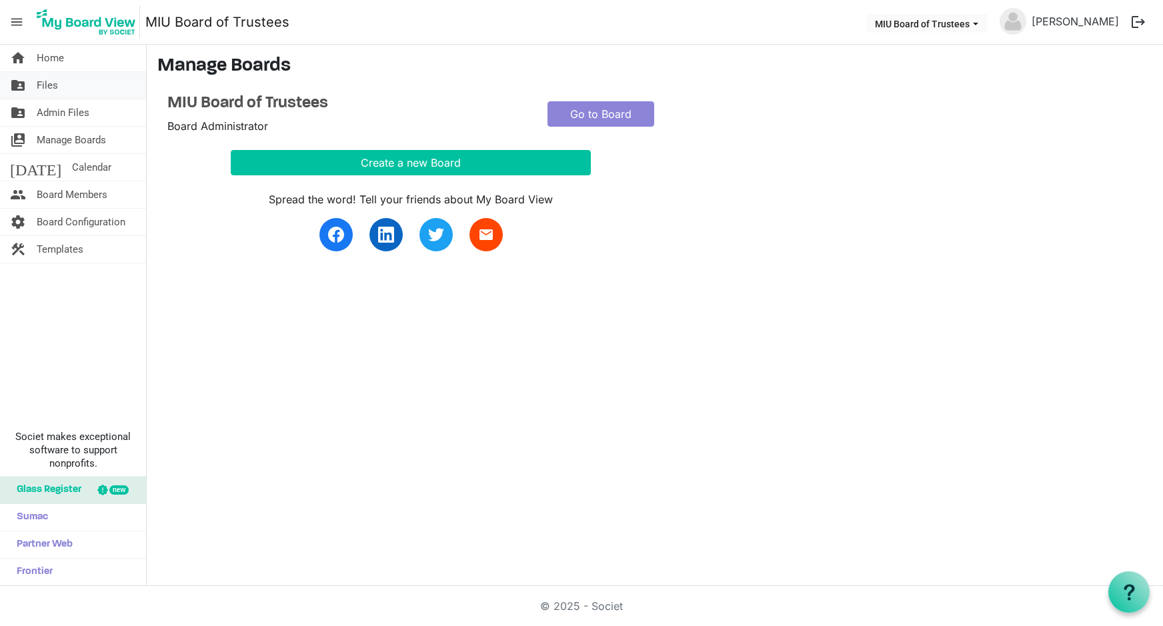
click at [53, 87] on span "Files" at bounding box center [47, 85] width 21 height 27
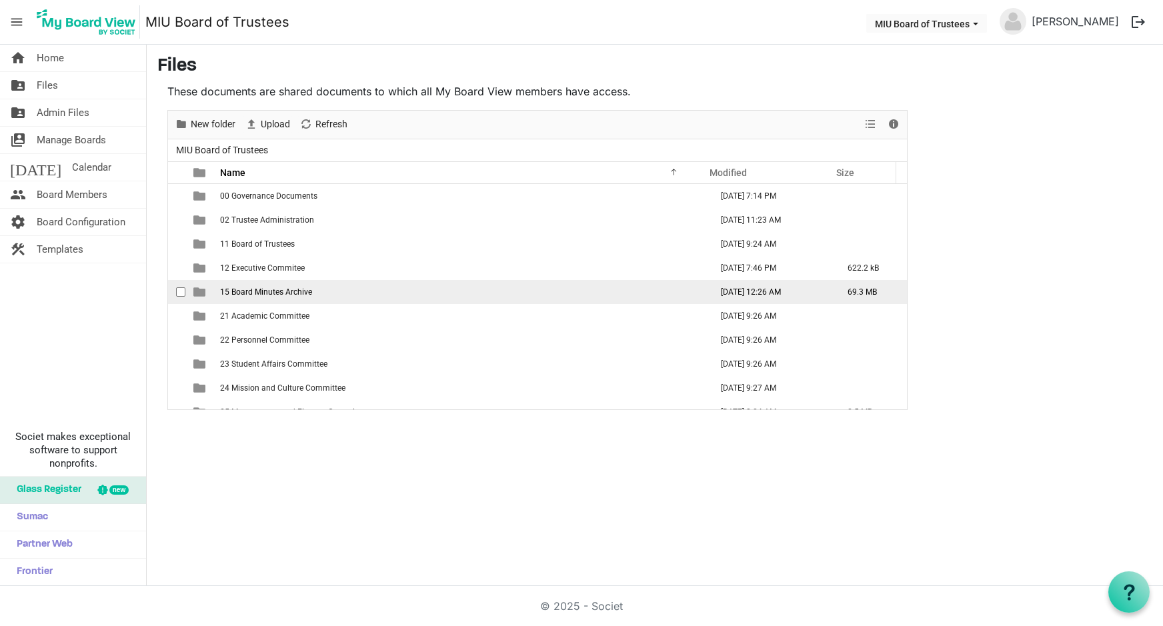
click at [194, 291] on span "is template cell column header type" at bounding box center [199, 292] width 12 height 12
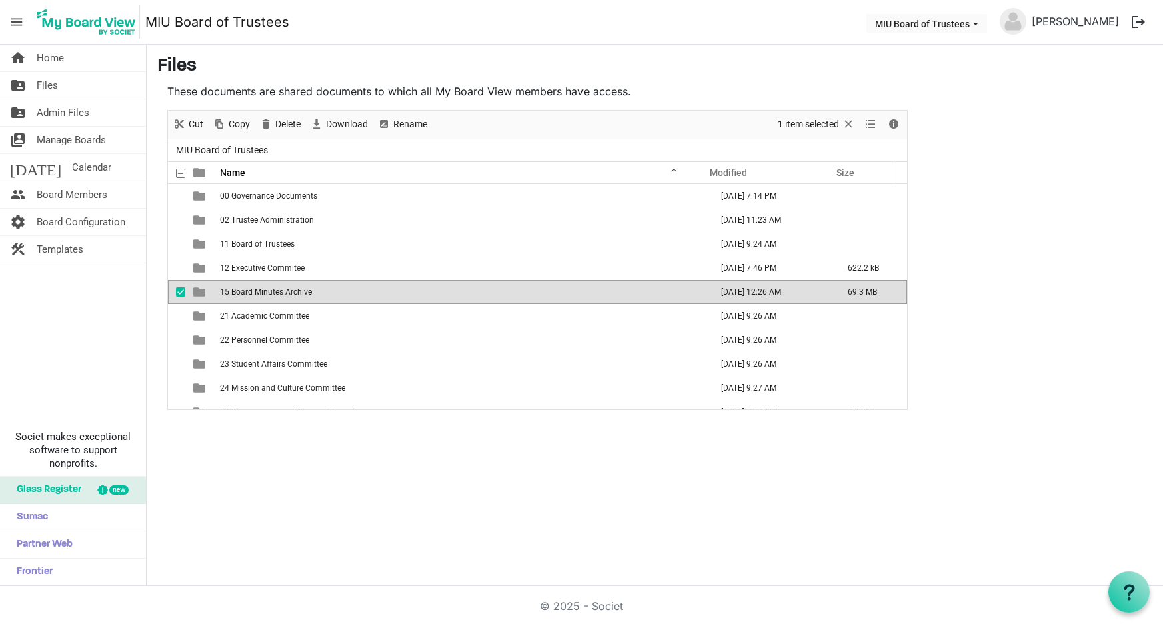
click at [194, 291] on span "is template cell column header type" at bounding box center [199, 292] width 12 height 12
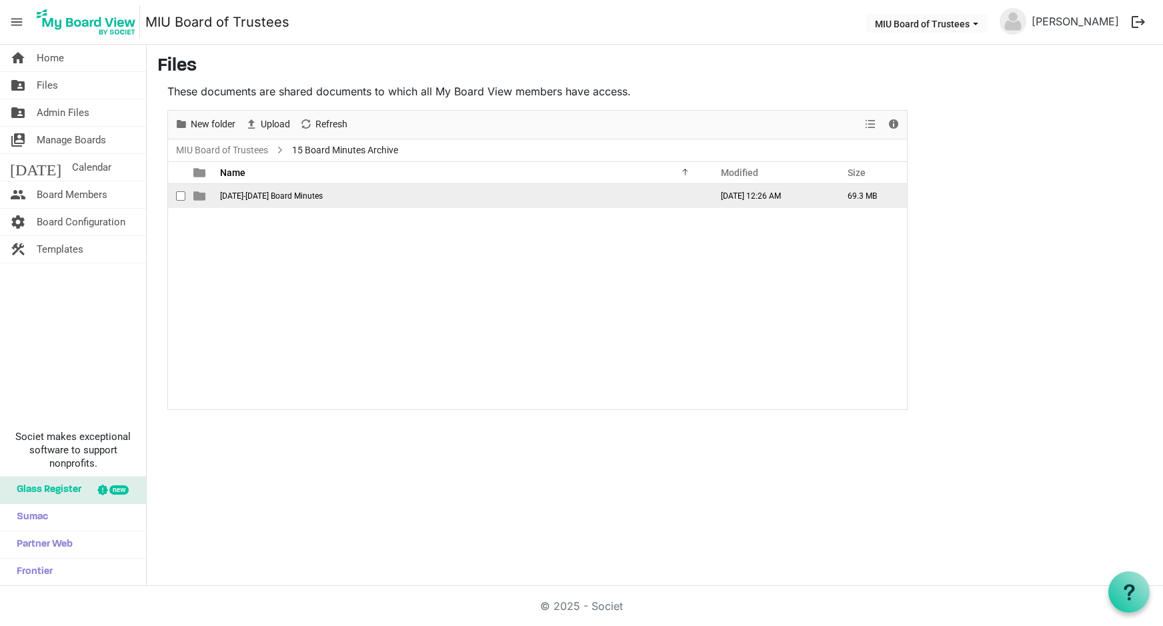
click at [197, 195] on span "is template cell column header type" at bounding box center [199, 196] width 12 height 12
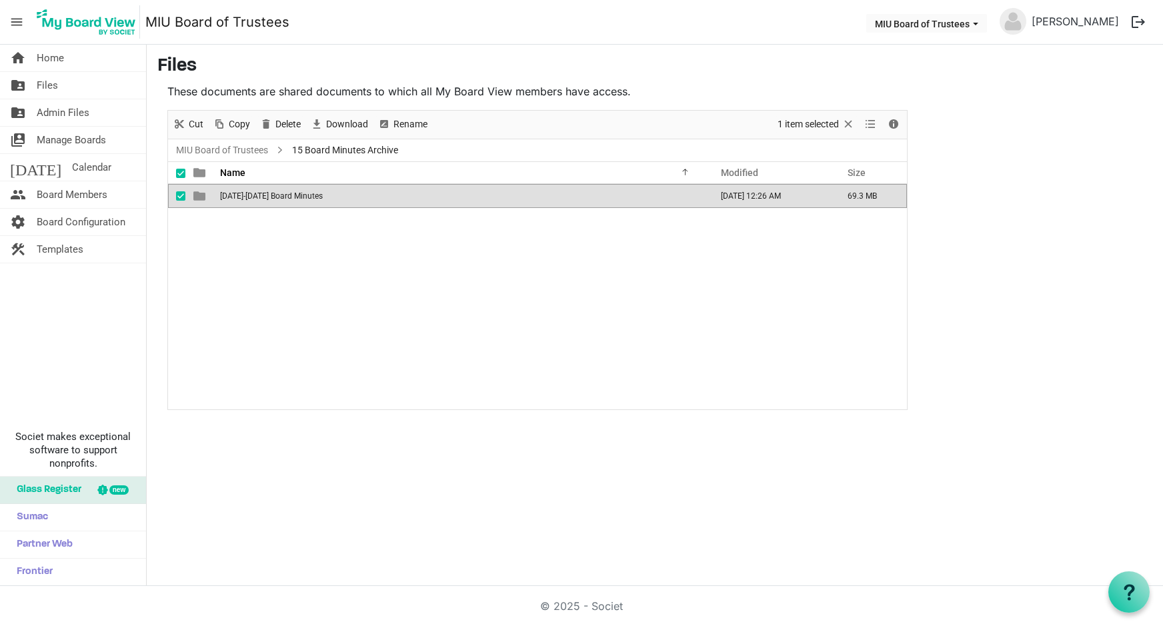
click at [197, 195] on span "is template cell column header type" at bounding box center [199, 196] width 12 height 12
